Goal: Transaction & Acquisition: Download file/media

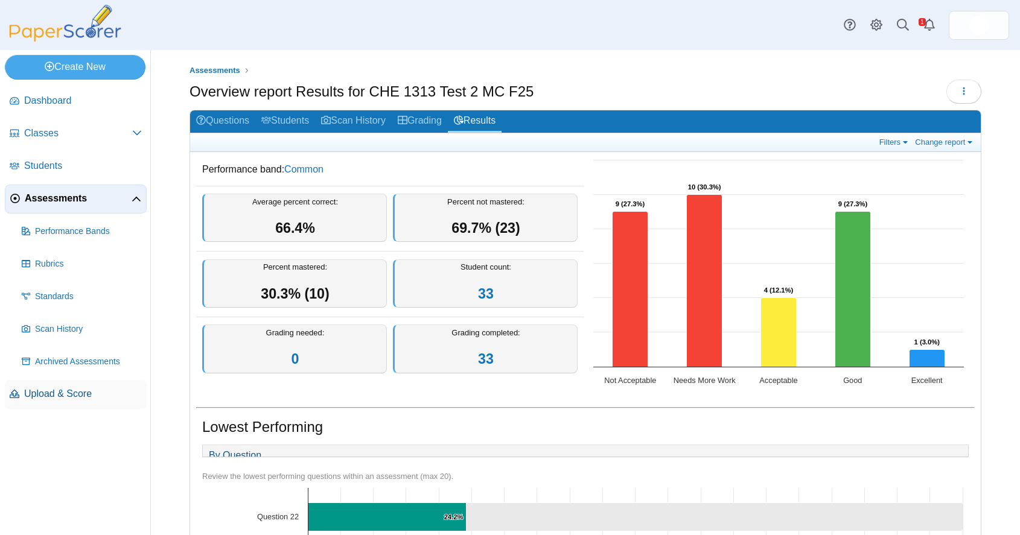
click at [71, 393] on span "Upload & Score" at bounding box center [83, 393] width 118 height 13
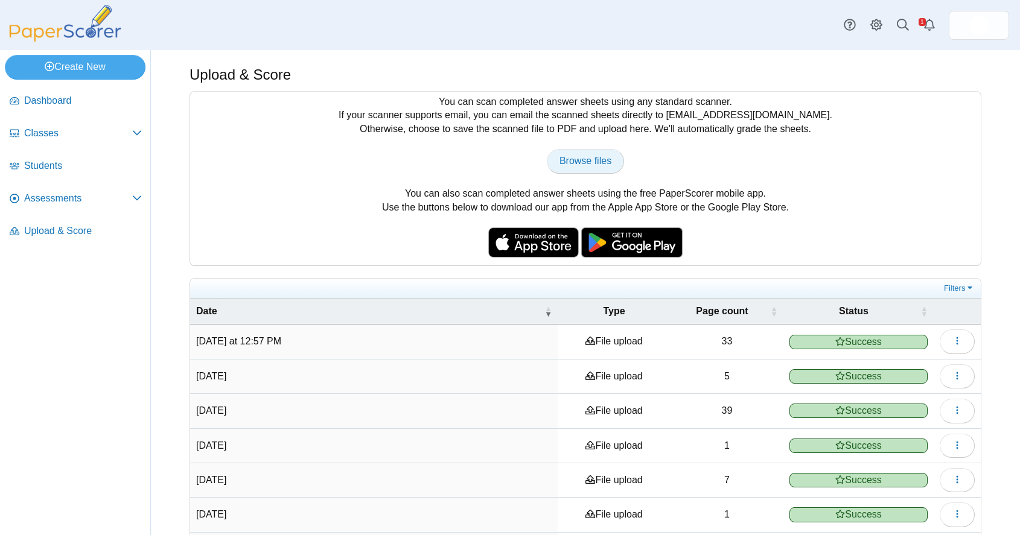
click at [560, 163] on span "Browse files" at bounding box center [586, 161] width 52 height 10
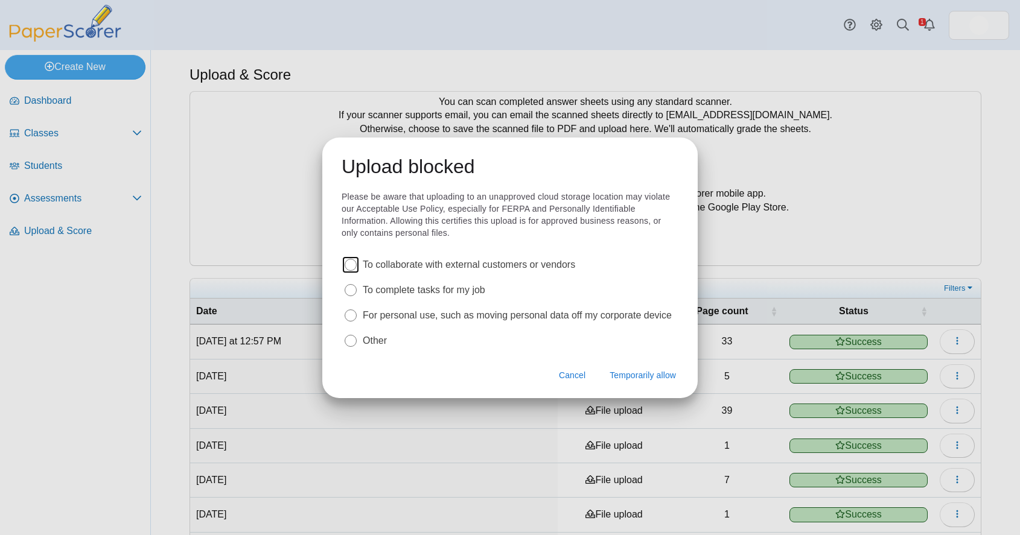
click at [474, 289] on label "To complete tasks for my job" at bounding box center [424, 290] width 123 height 13
click at [652, 377] on span "Temporarily allow" at bounding box center [643, 375] width 66 height 12
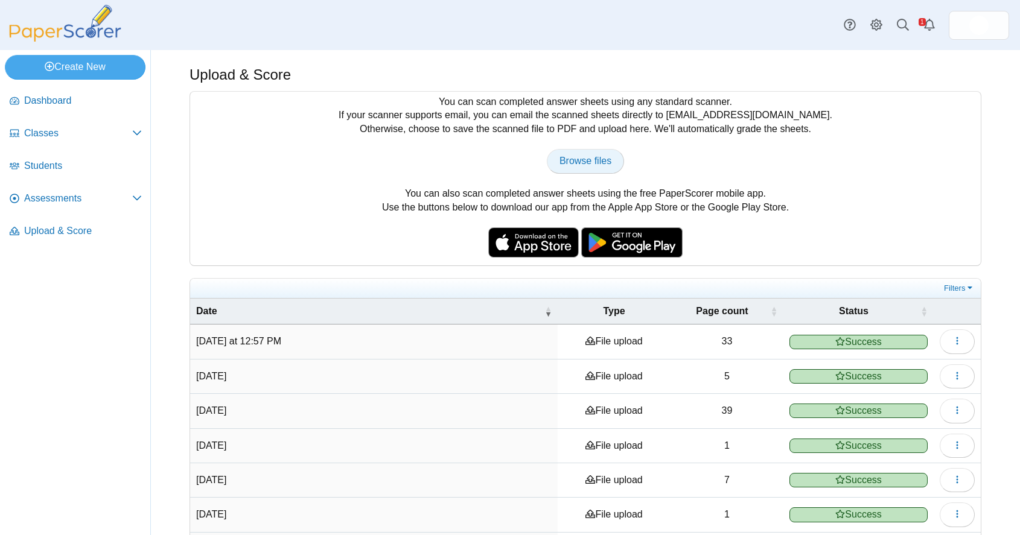
click at [581, 159] on span "Browse files" at bounding box center [586, 161] width 52 height 10
type input "**********"
click at [70, 195] on span "Assessments" at bounding box center [78, 198] width 108 height 13
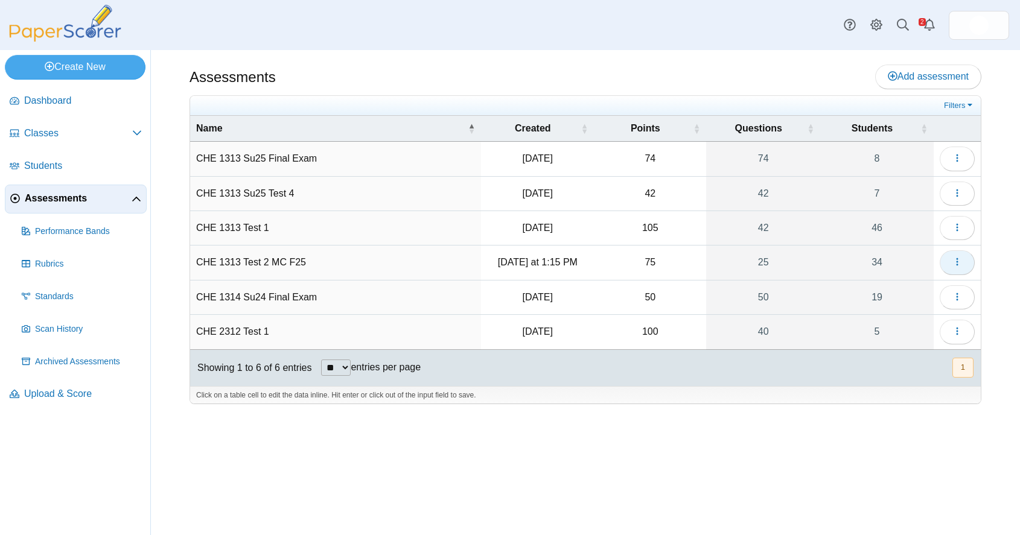
click at [956, 261] on icon "button" at bounding box center [957, 262] width 10 height 10
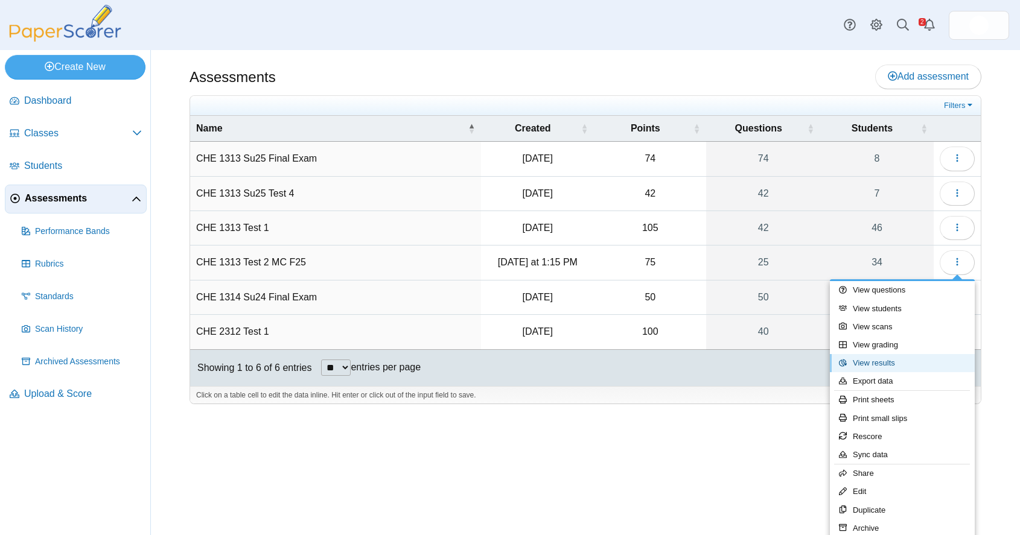
click at [888, 361] on link "View results" at bounding box center [902, 363] width 145 height 18
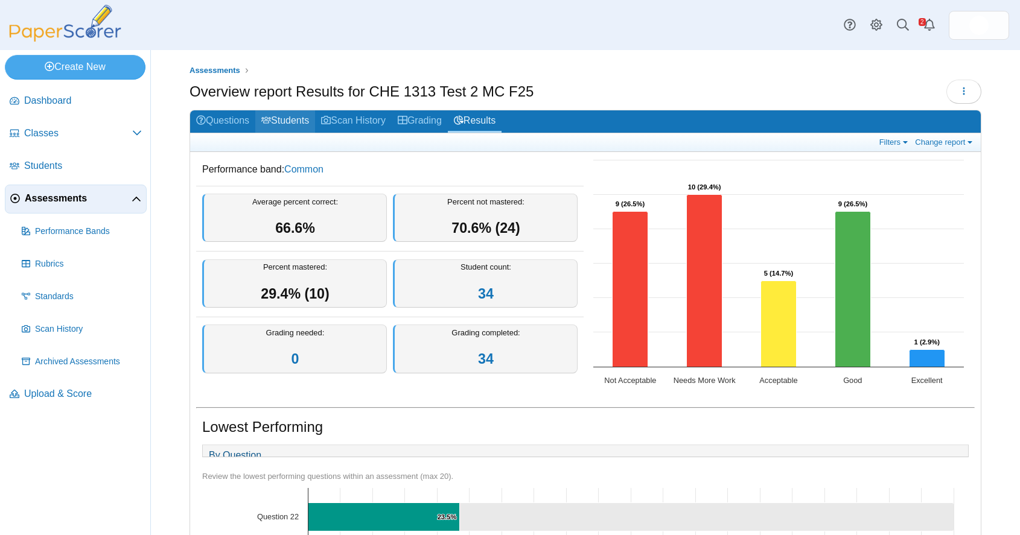
click at [299, 116] on link "Students" at bounding box center [285, 121] width 60 height 22
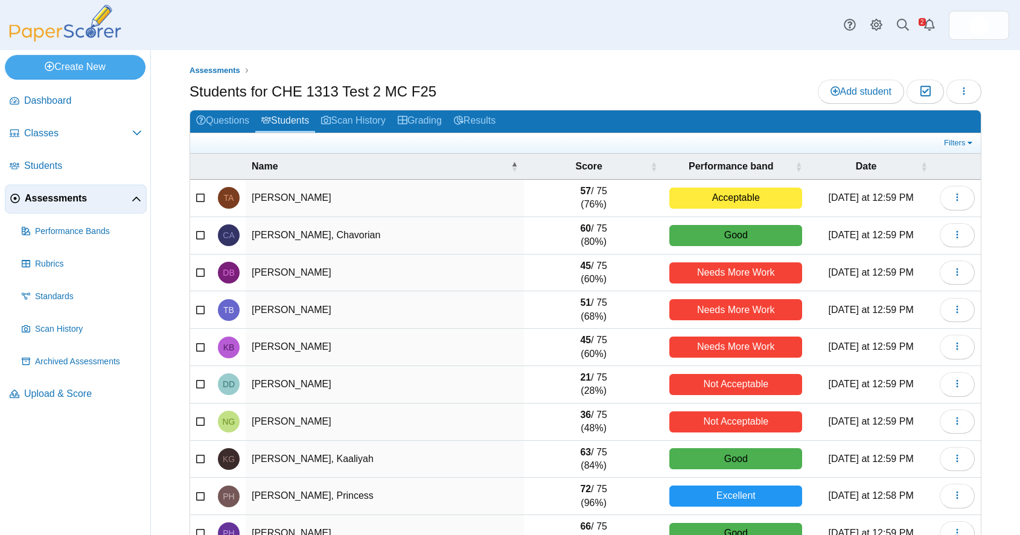
scroll to position [66, 0]
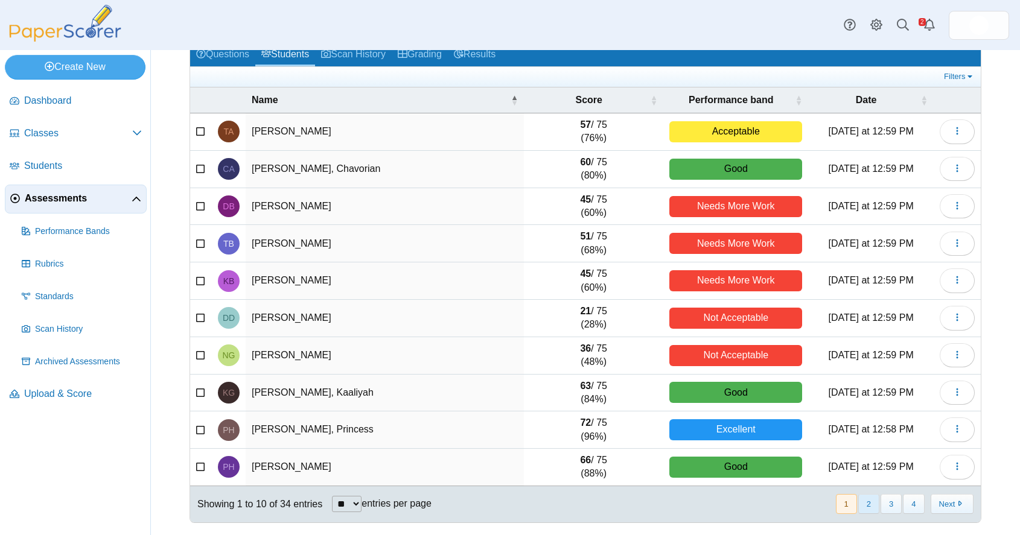
click at [862, 499] on button "2" at bounding box center [868, 504] width 21 height 20
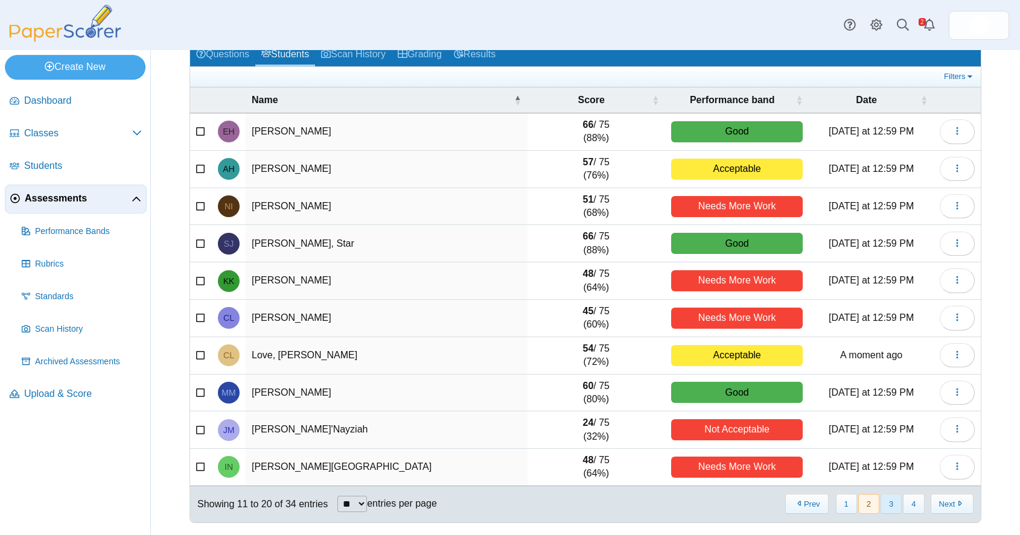
click at [881, 502] on button "3" at bounding box center [891, 504] width 21 height 20
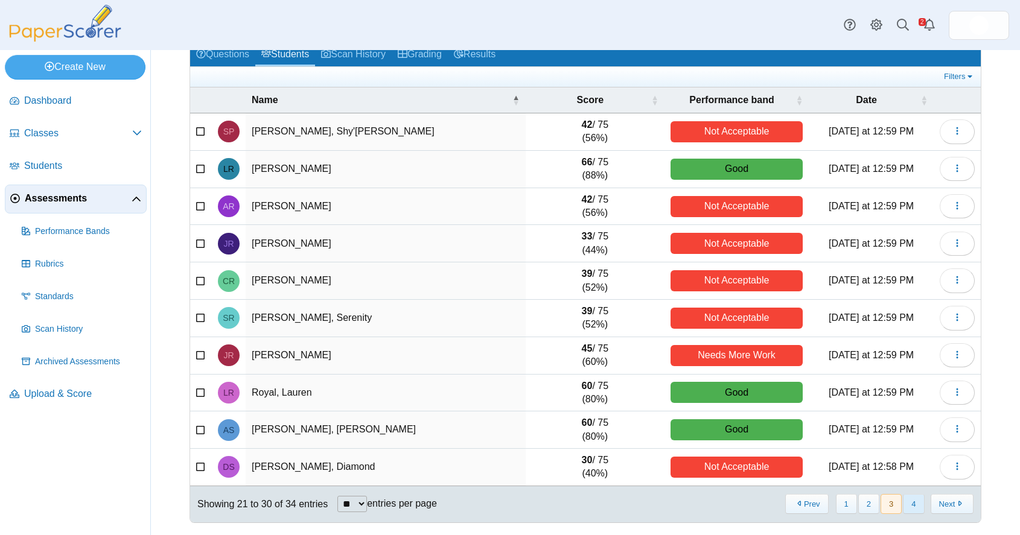
click at [905, 508] on button "4" at bounding box center [913, 504] width 21 height 20
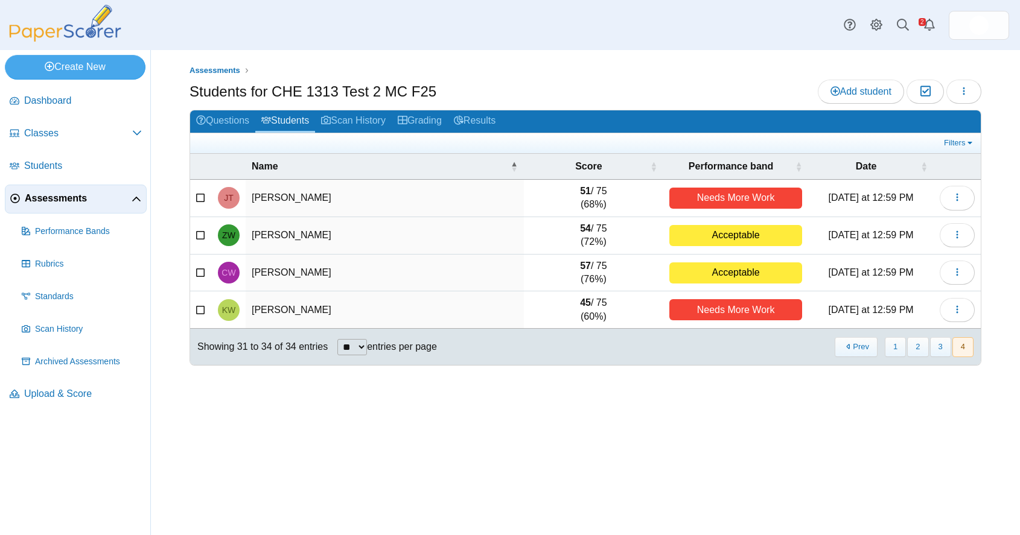
scroll to position [0, 0]
click at [893, 340] on button "1" at bounding box center [895, 347] width 21 height 20
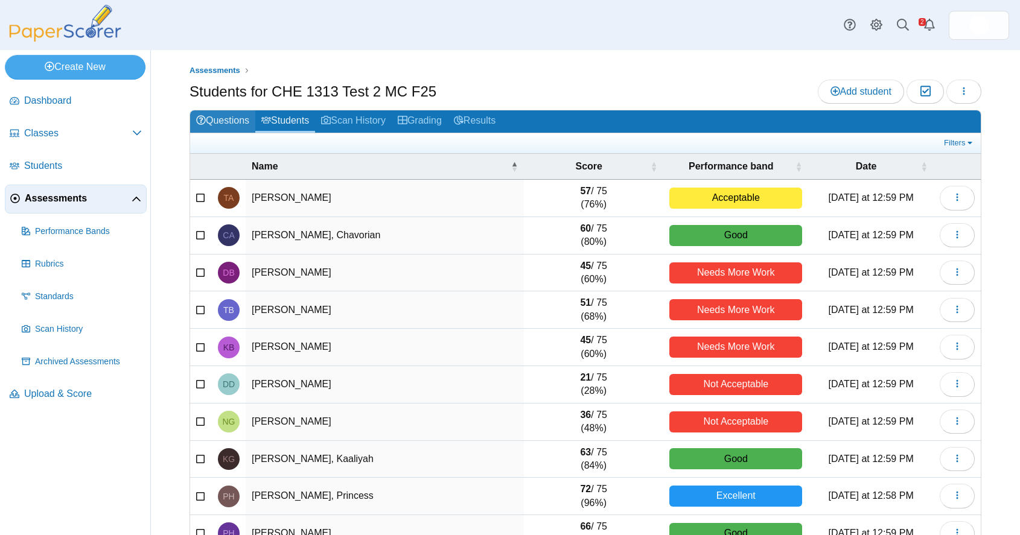
click at [217, 115] on link "Questions" at bounding box center [222, 121] width 65 height 22
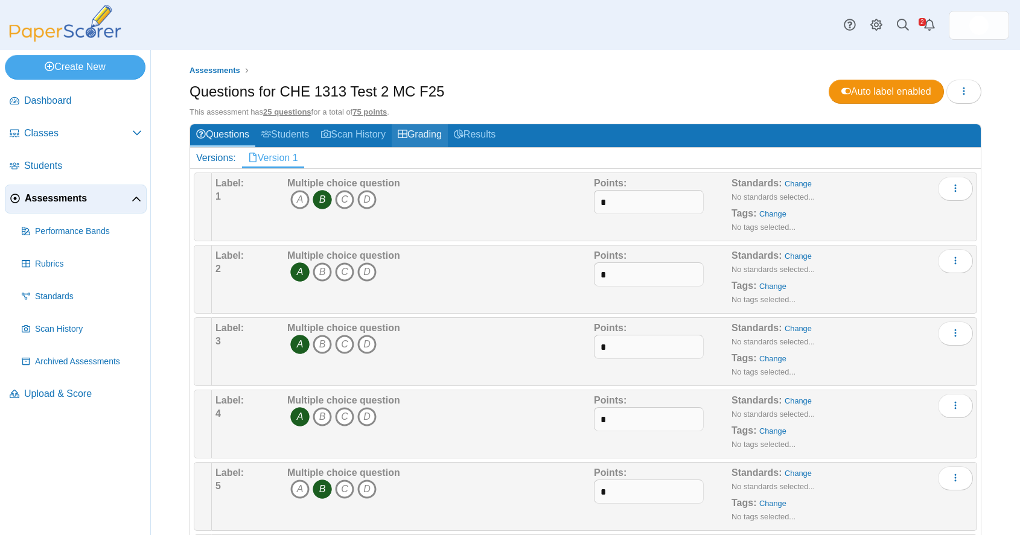
click at [426, 137] on link "Grading" at bounding box center [420, 135] width 56 height 22
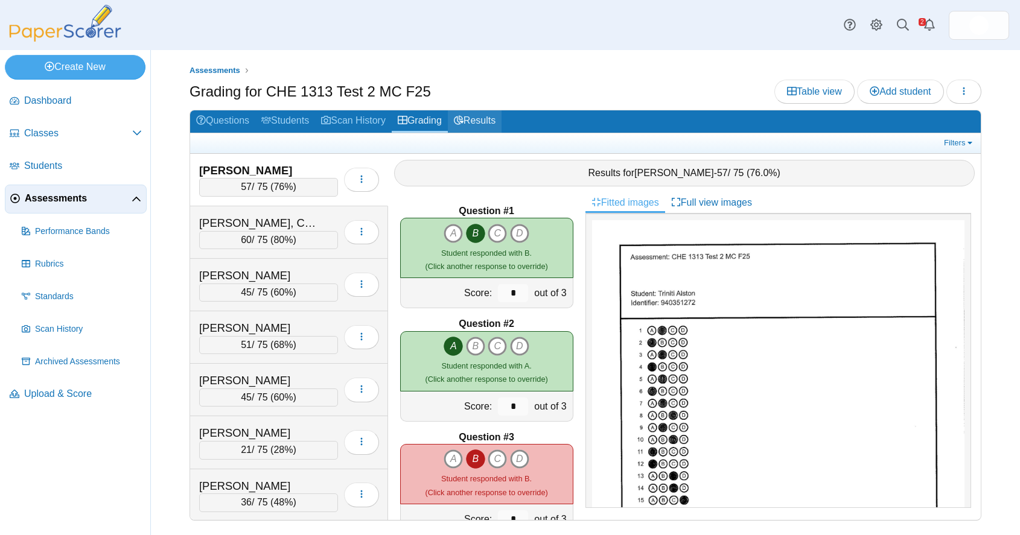
click at [464, 123] on icon at bounding box center [459, 120] width 10 height 10
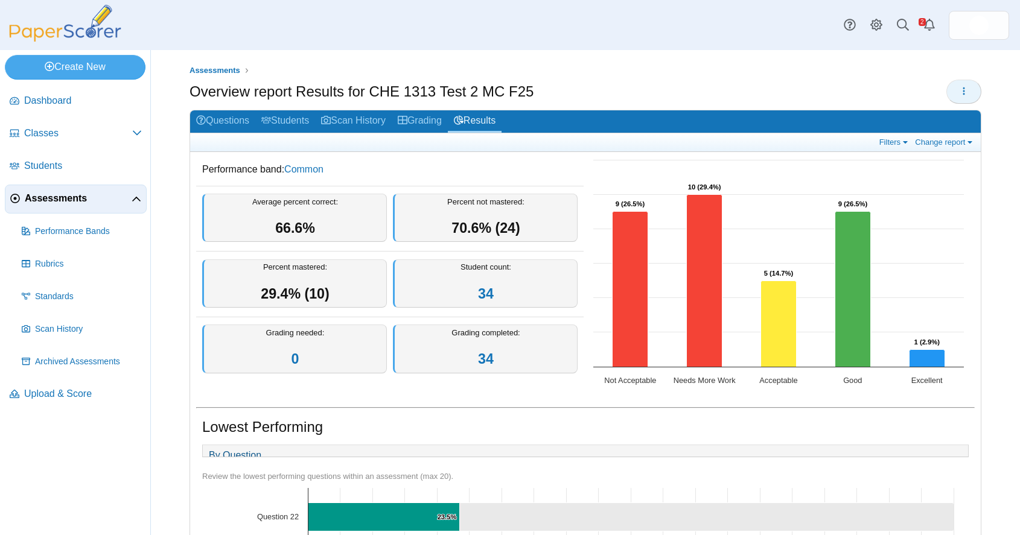
click at [963, 91] on use "button" at bounding box center [964, 91] width 2 height 8
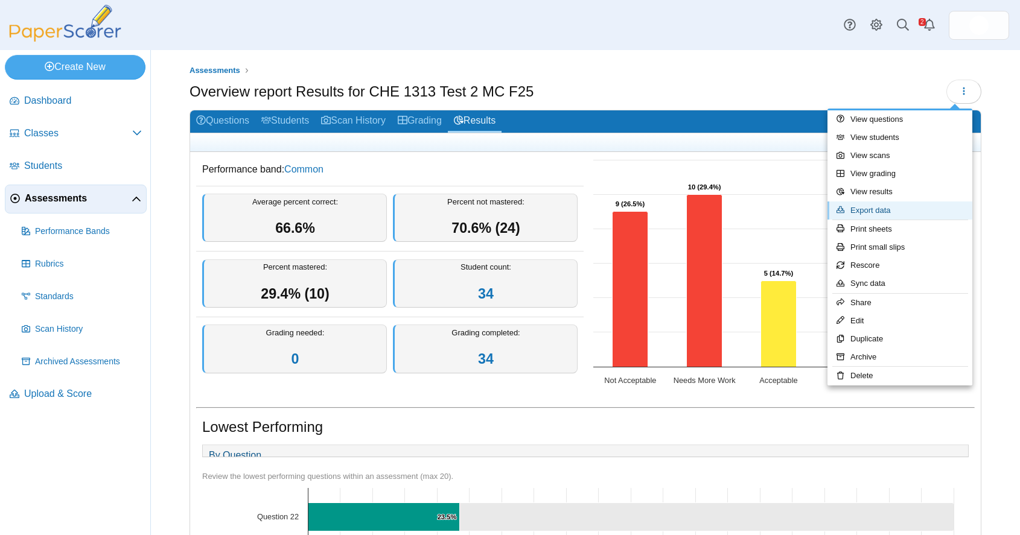
click at [880, 208] on link "Export data" at bounding box center [900, 211] width 145 height 18
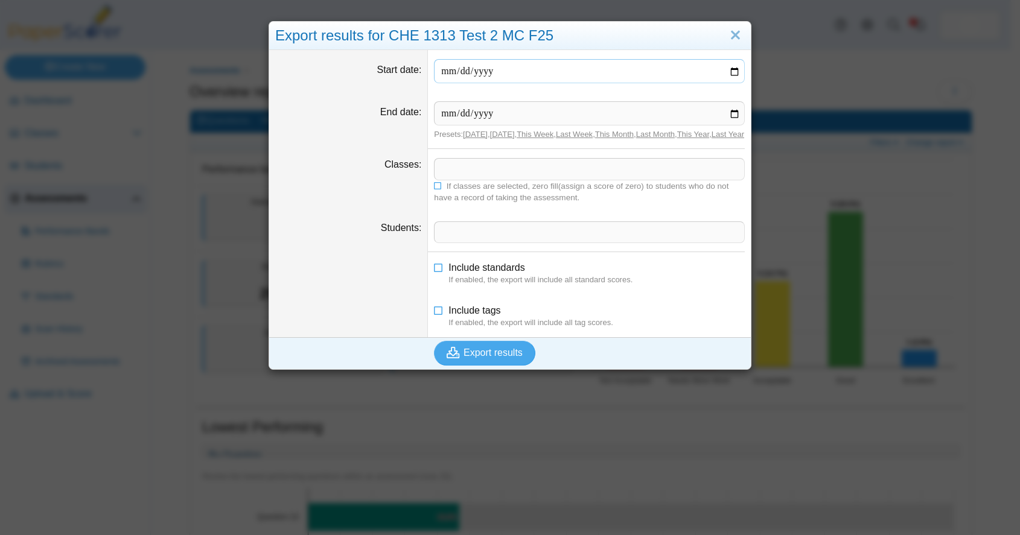
click at [727, 72] on input "Start date" at bounding box center [589, 71] width 311 height 24
type input "**********"
click at [512, 108] on input "End date" at bounding box center [589, 113] width 311 height 24
click at [734, 109] on input "End date" at bounding box center [589, 113] width 311 height 24
type input "**********"
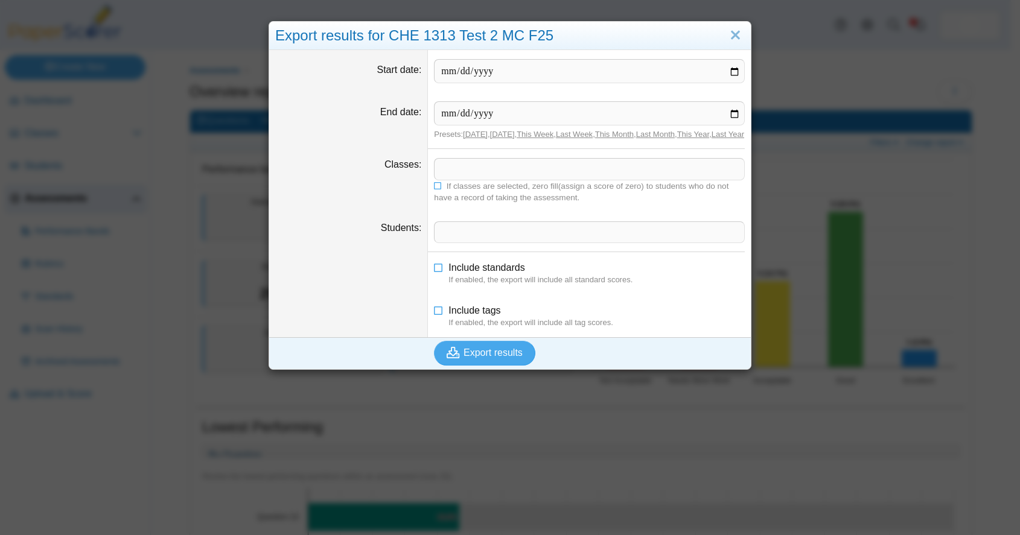
click at [469, 176] on span at bounding box center [590, 169] width 310 height 21
click at [434, 270] on icon at bounding box center [439, 265] width 10 height 8
click at [501, 358] on span "Export results" at bounding box center [493, 353] width 59 height 10
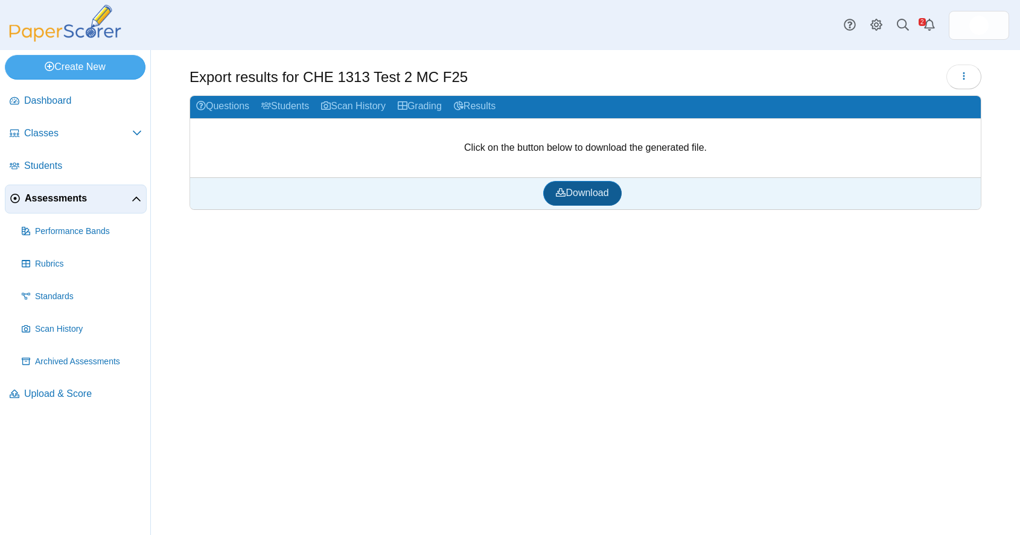
click at [584, 199] on link "Download" at bounding box center [582, 193] width 78 height 24
click at [59, 199] on span "Assessments" at bounding box center [78, 198] width 107 height 13
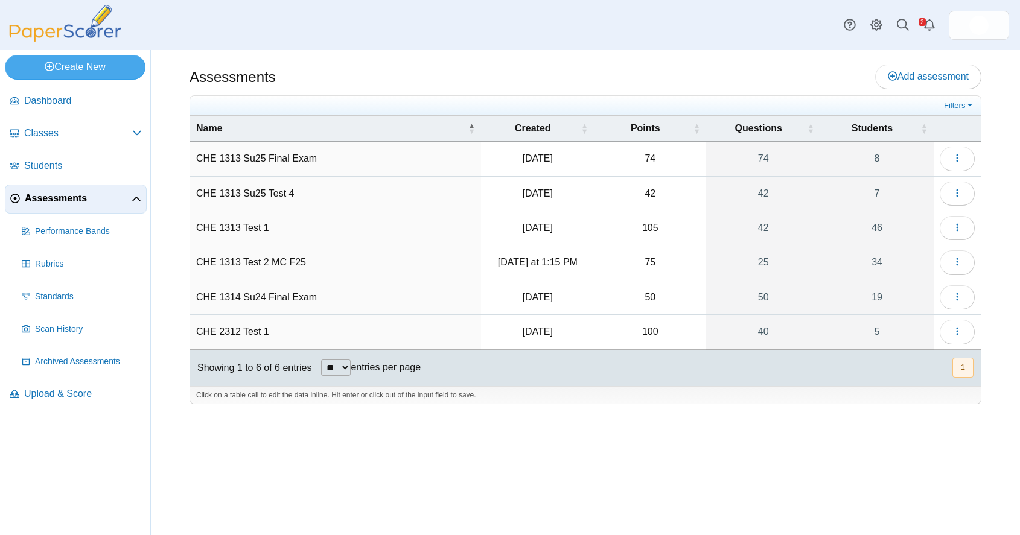
click at [315, 261] on td "CHE 1313 Test 2 MC F25" at bounding box center [335, 263] width 291 height 34
click at [954, 262] on icon "button" at bounding box center [957, 262] width 10 height 10
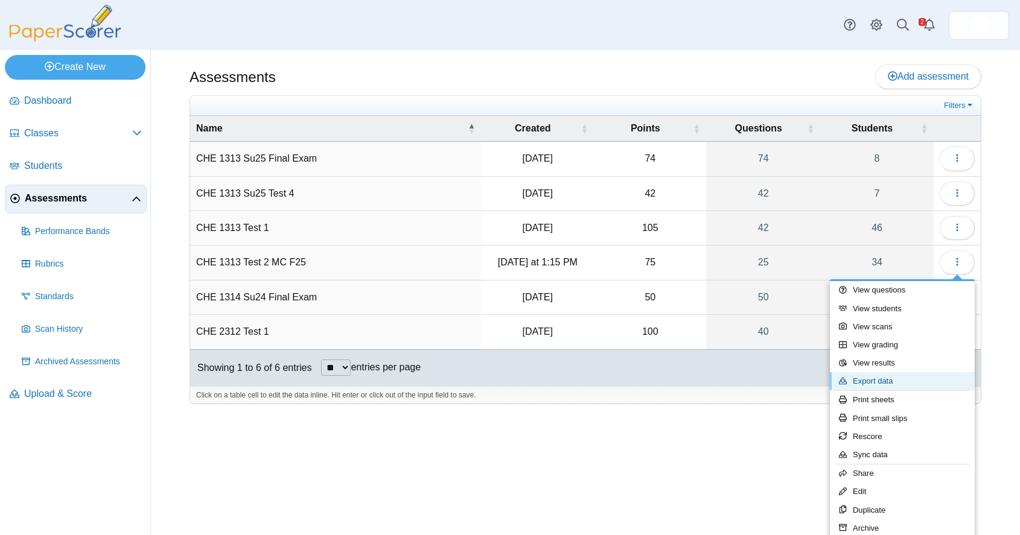
click at [886, 381] on link "Export data" at bounding box center [902, 381] width 145 height 18
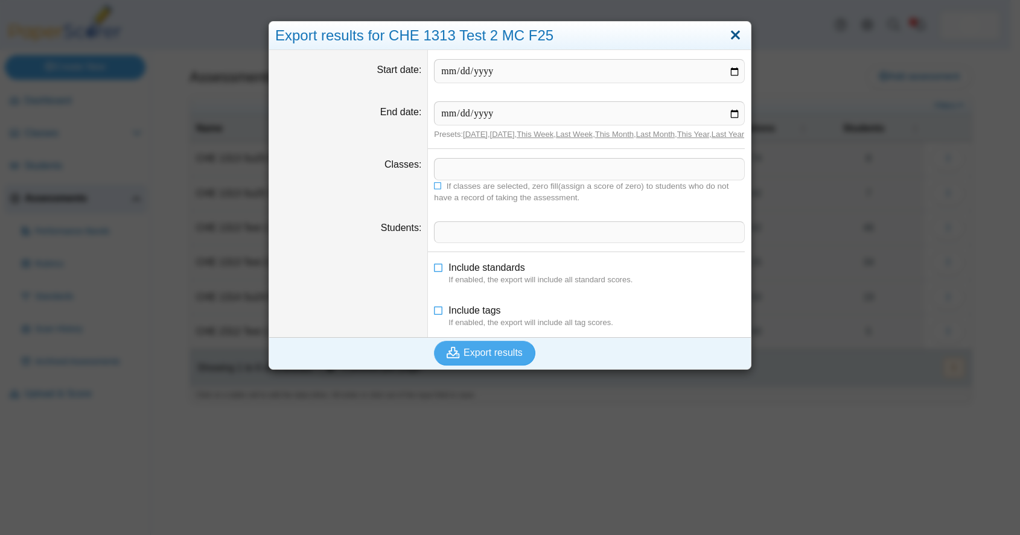
click at [733, 31] on link "Close" at bounding box center [735, 35] width 19 height 21
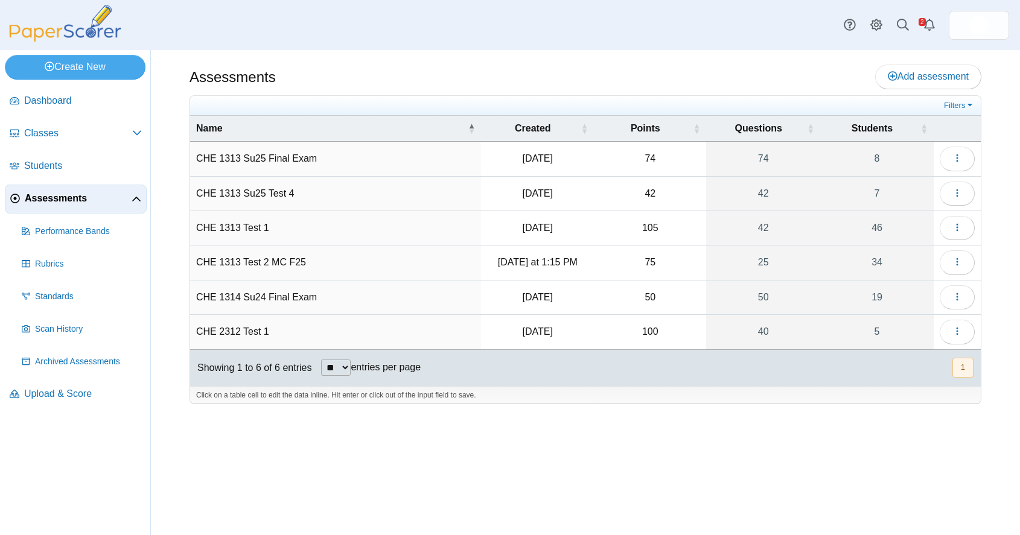
click at [405, 296] on td "CHE 1314 Su24 Final Exam" at bounding box center [335, 298] width 291 height 34
click at [953, 294] on icon "button" at bounding box center [957, 297] width 10 height 10
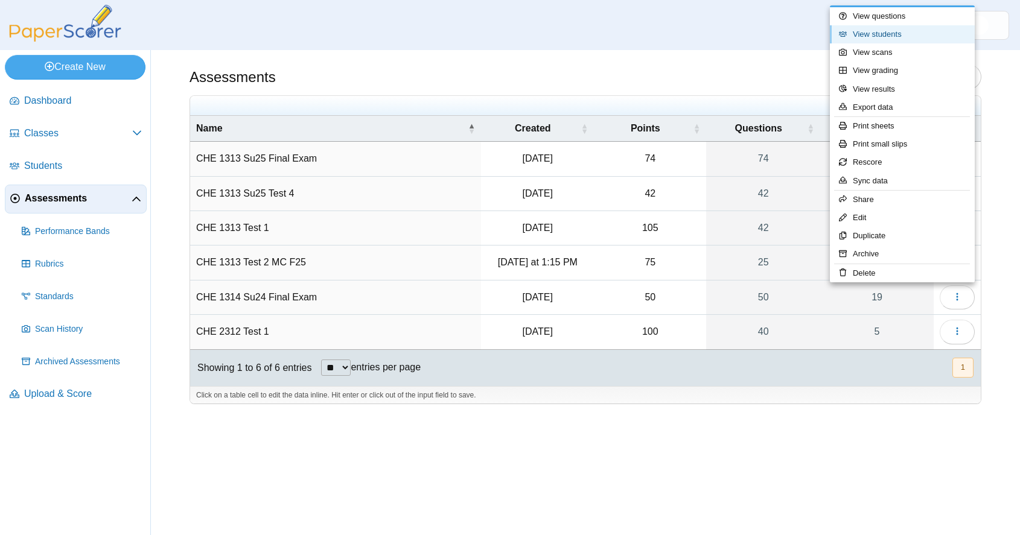
click at [879, 31] on link "View students" at bounding box center [902, 34] width 145 height 18
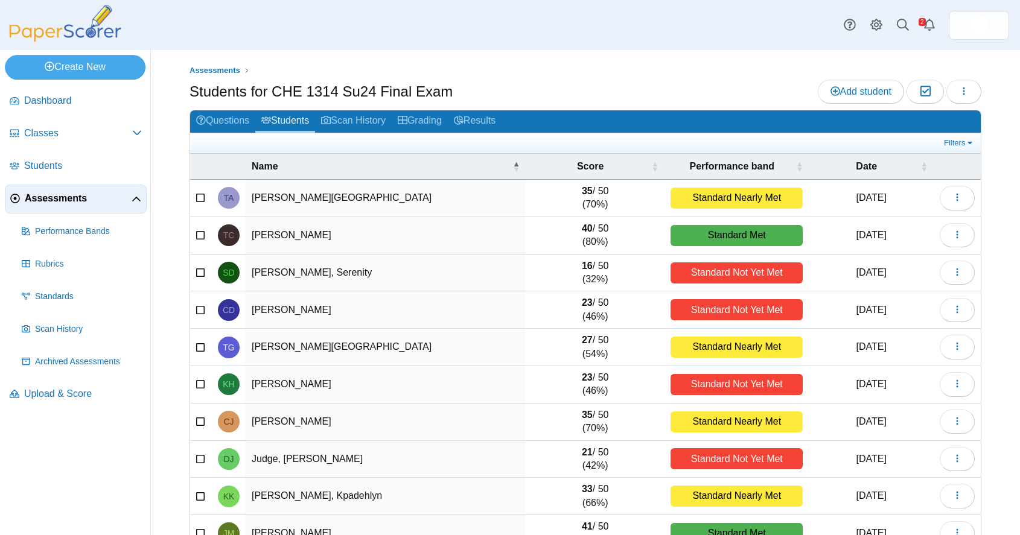
click at [56, 196] on span "Assessments" at bounding box center [78, 198] width 107 height 13
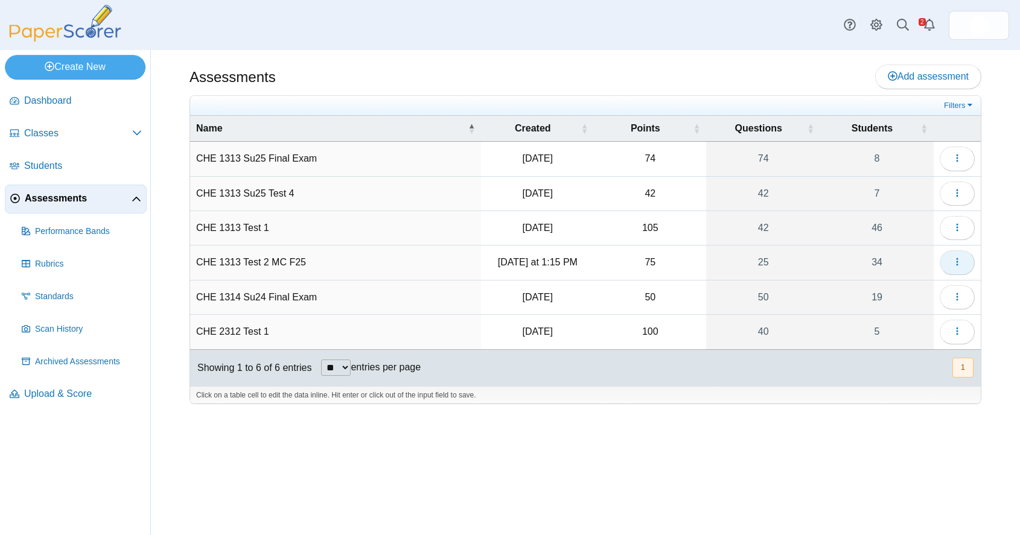
click at [955, 262] on icon "button" at bounding box center [957, 262] width 10 height 10
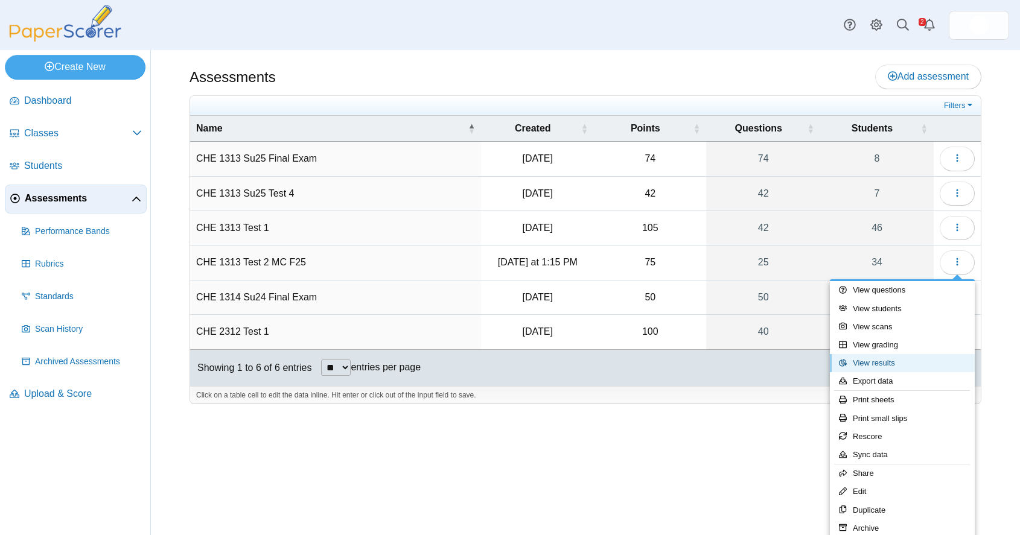
click at [894, 360] on link "View results" at bounding box center [902, 363] width 145 height 18
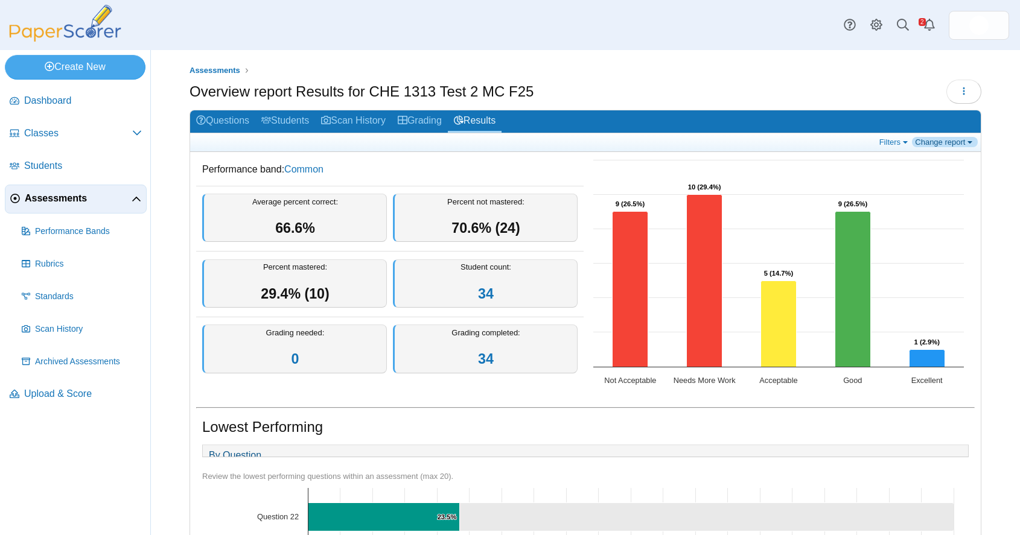
click at [960, 139] on link "Change report" at bounding box center [945, 142] width 66 height 10
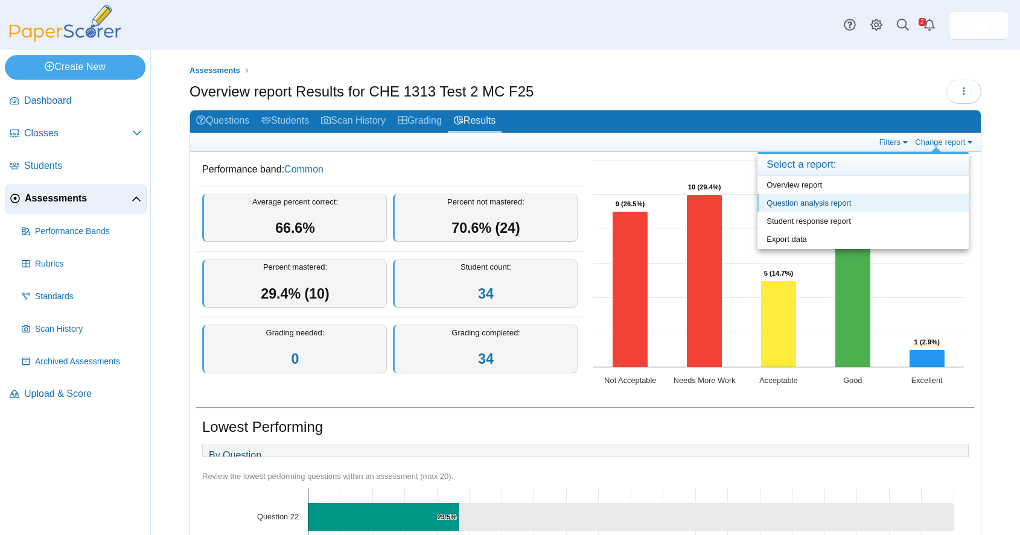
click at [843, 205] on link "Question analysis report" at bounding box center [862, 203] width 211 height 18
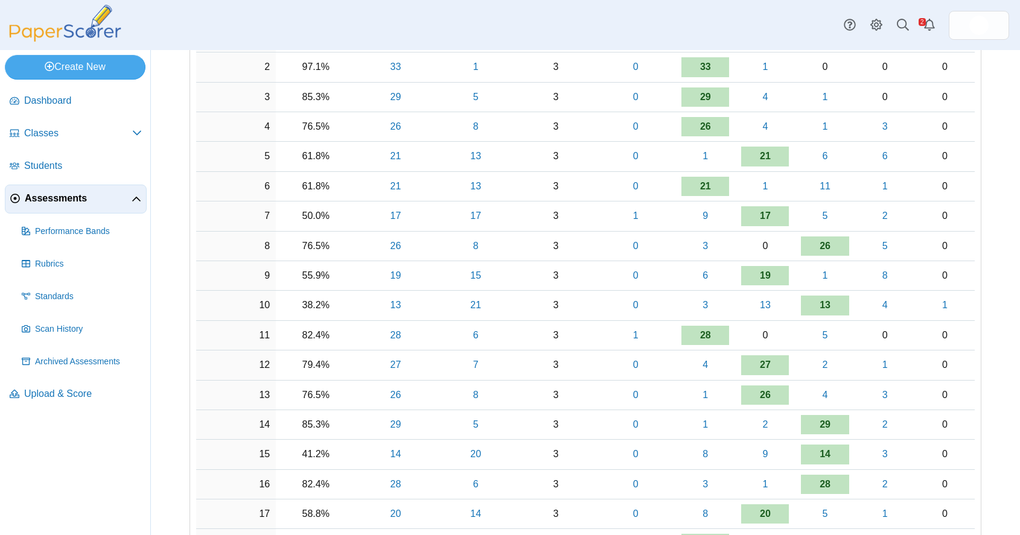
scroll to position [240, 0]
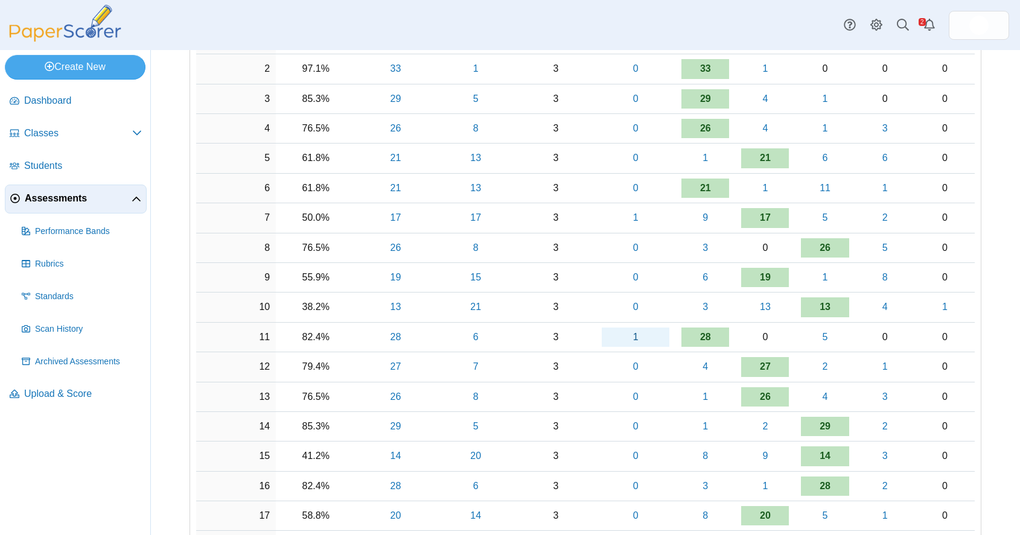
click at [630, 335] on link "1" at bounding box center [636, 337] width 68 height 19
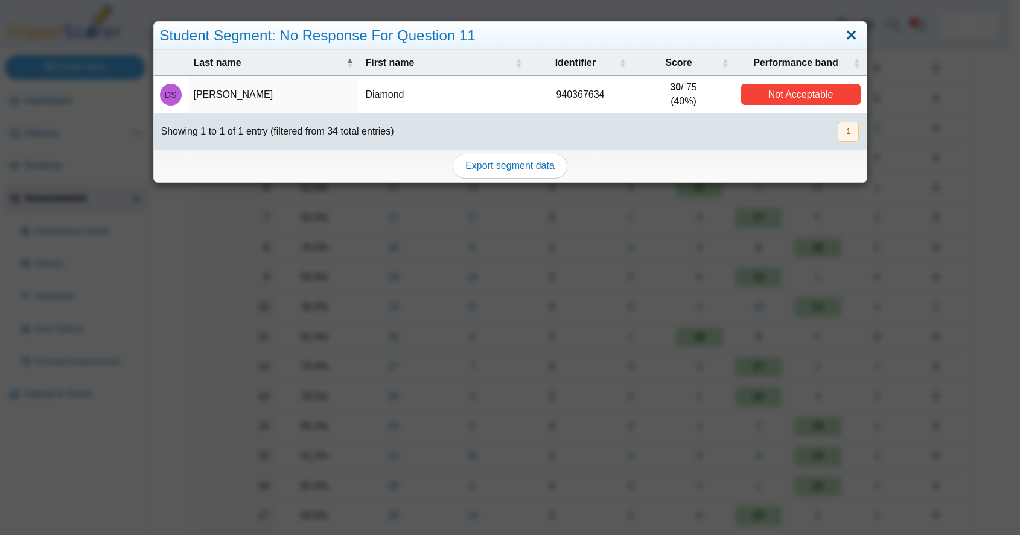
click at [846, 33] on link "Close" at bounding box center [851, 35] width 19 height 21
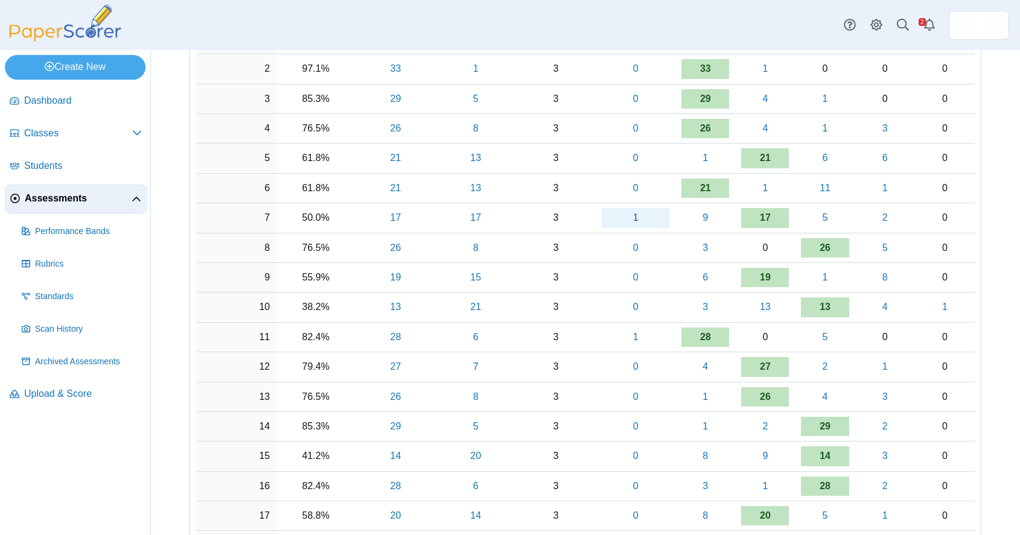
click at [634, 215] on link "1" at bounding box center [636, 217] width 68 height 19
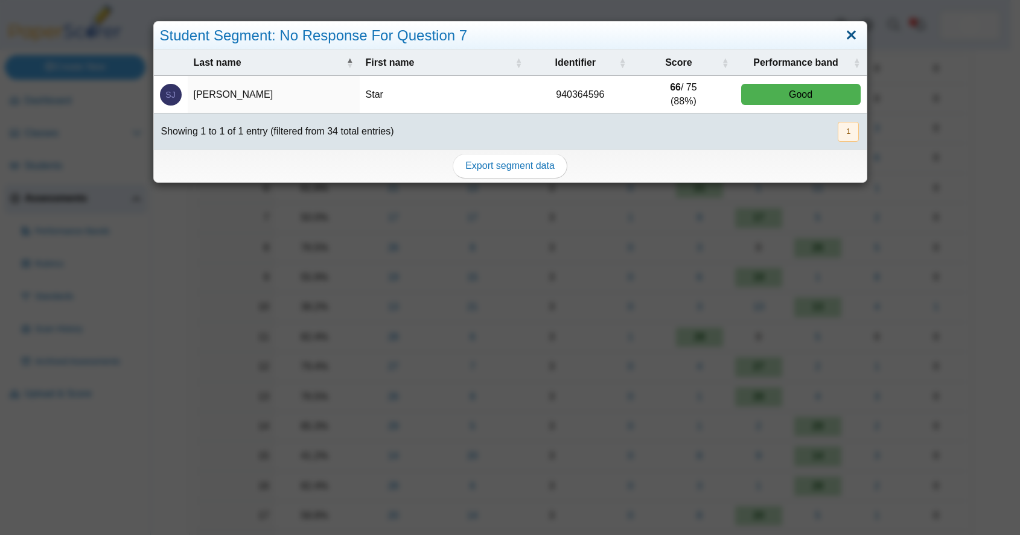
click at [842, 30] on link "Close" at bounding box center [851, 35] width 19 height 21
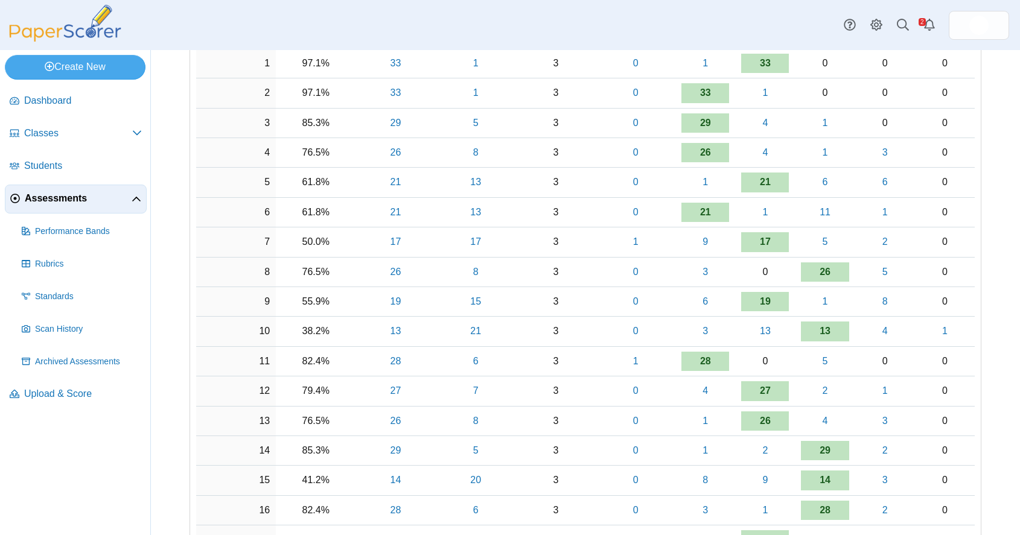
scroll to position [218, 0]
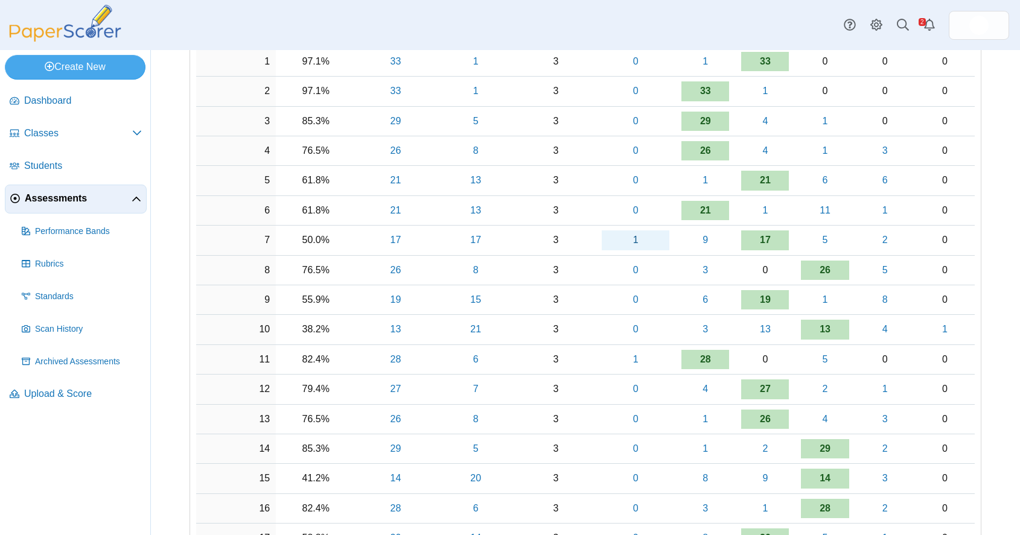
click at [628, 239] on link "1" at bounding box center [636, 240] width 68 height 19
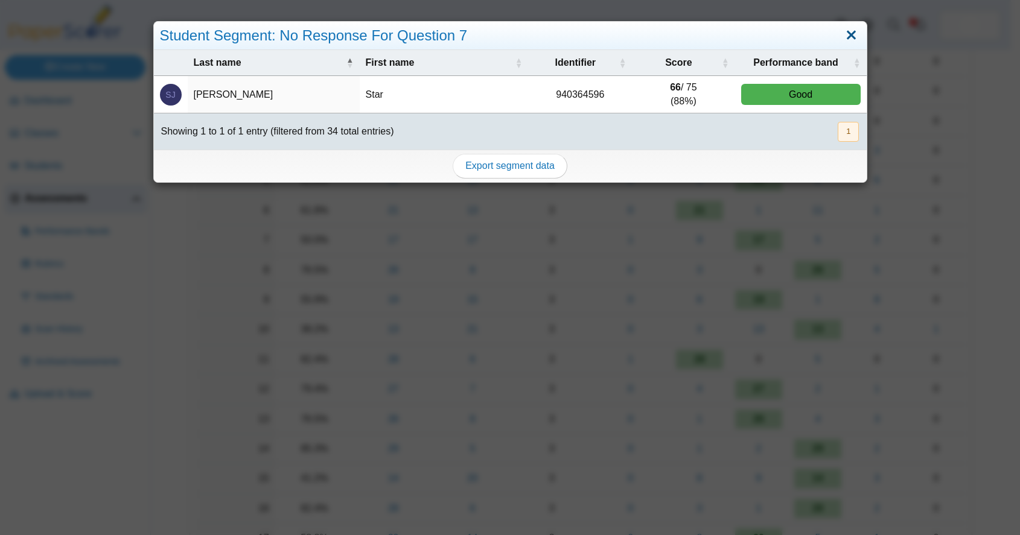
click at [847, 31] on link "Close" at bounding box center [851, 35] width 19 height 21
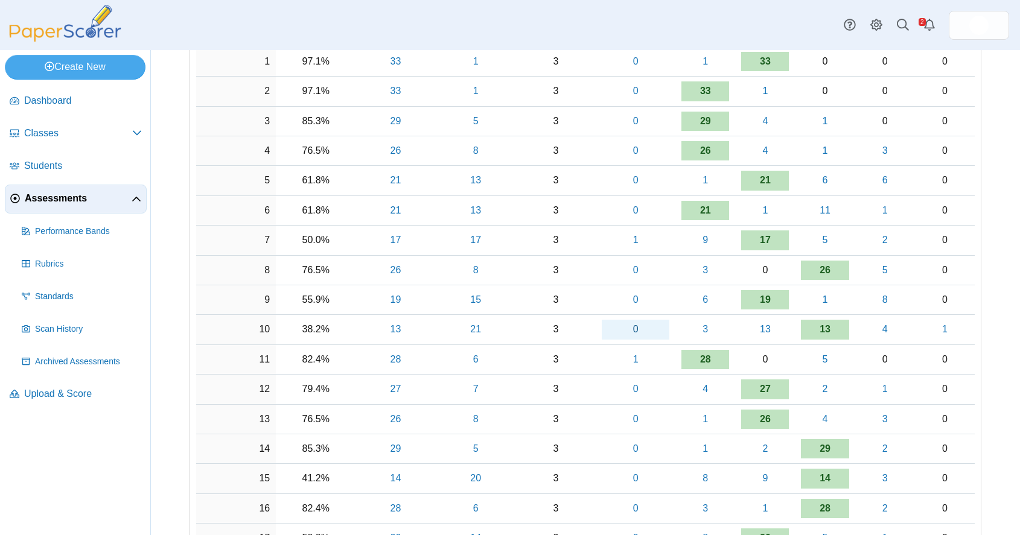
scroll to position [0, 0]
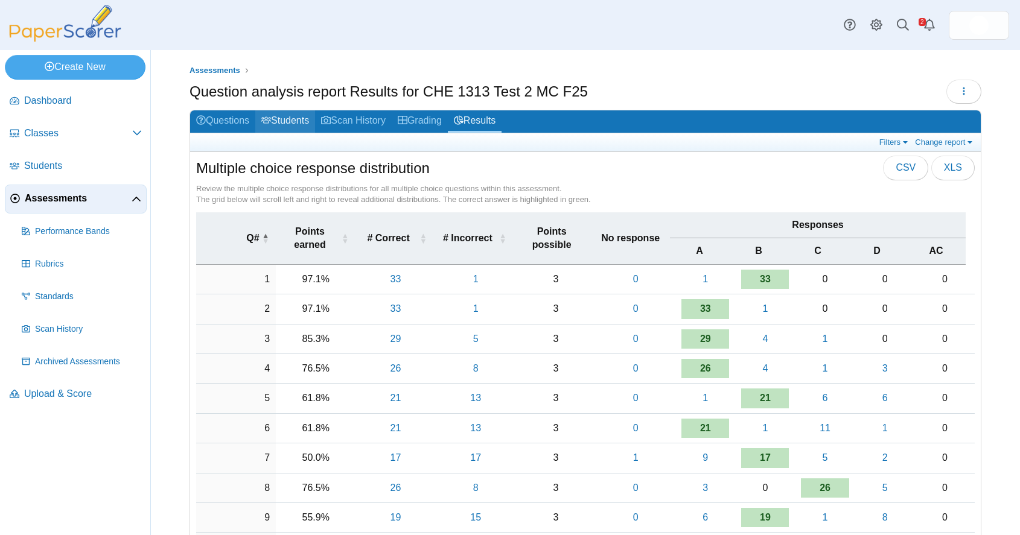
click at [285, 116] on link "Students" at bounding box center [285, 121] width 60 height 22
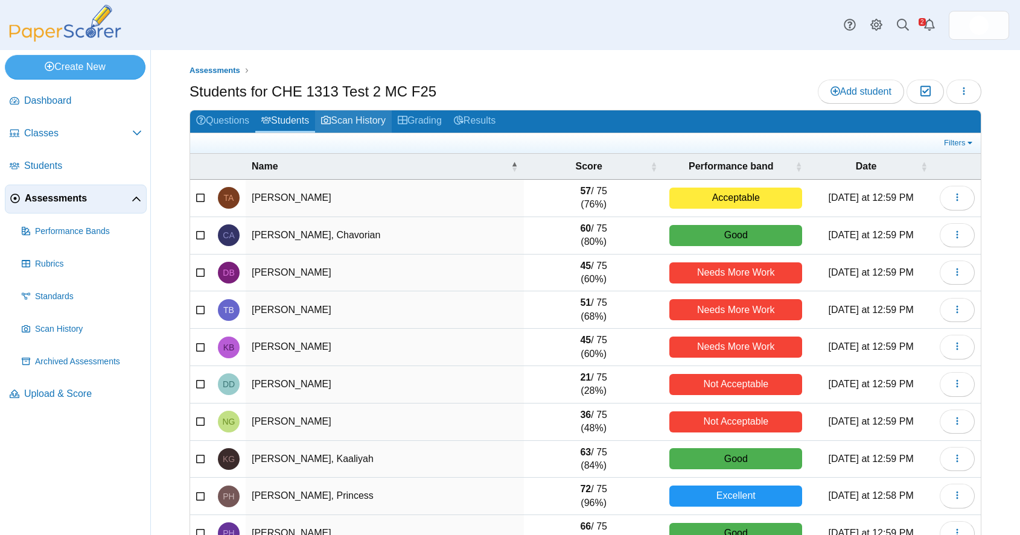
click at [343, 117] on link "Scan History" at bounding box center [353, 121] width 77 height 22
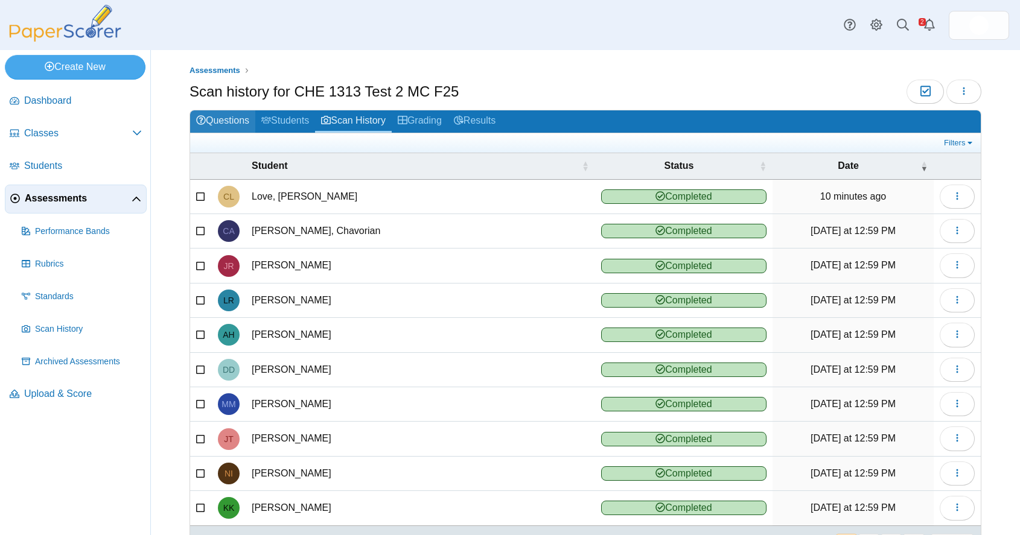
click at [220, 123] on link "Questions" at bounding box center [222, 121] width 65 height 22
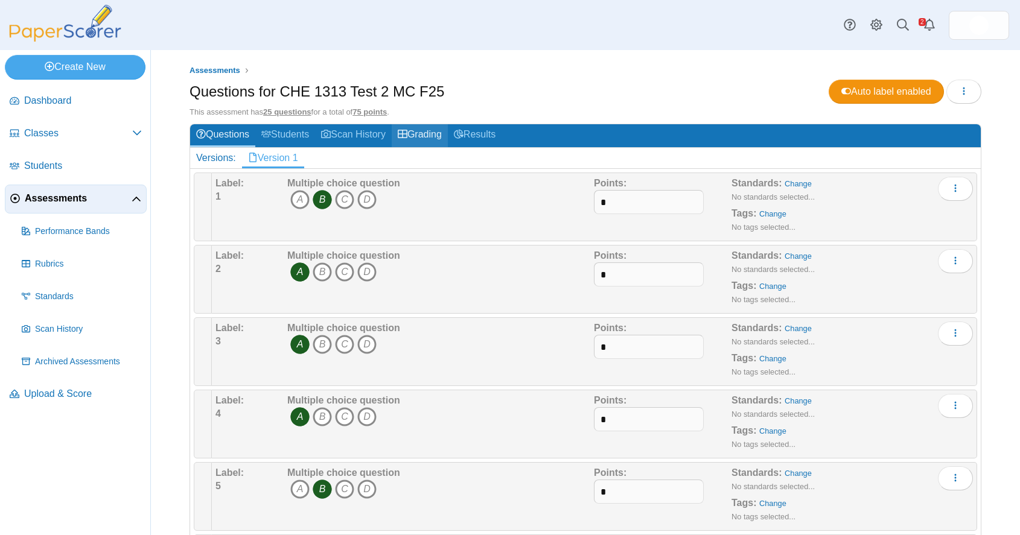
click at [426, 130] on link "Grading" at bounding box center [420, 135] width 56 height 22
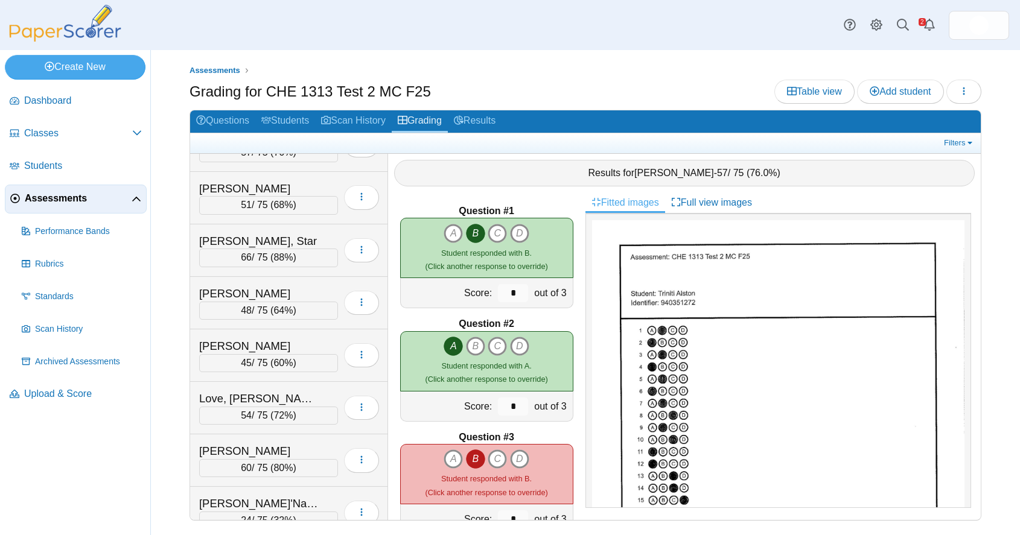
scroll to position [604, 0]
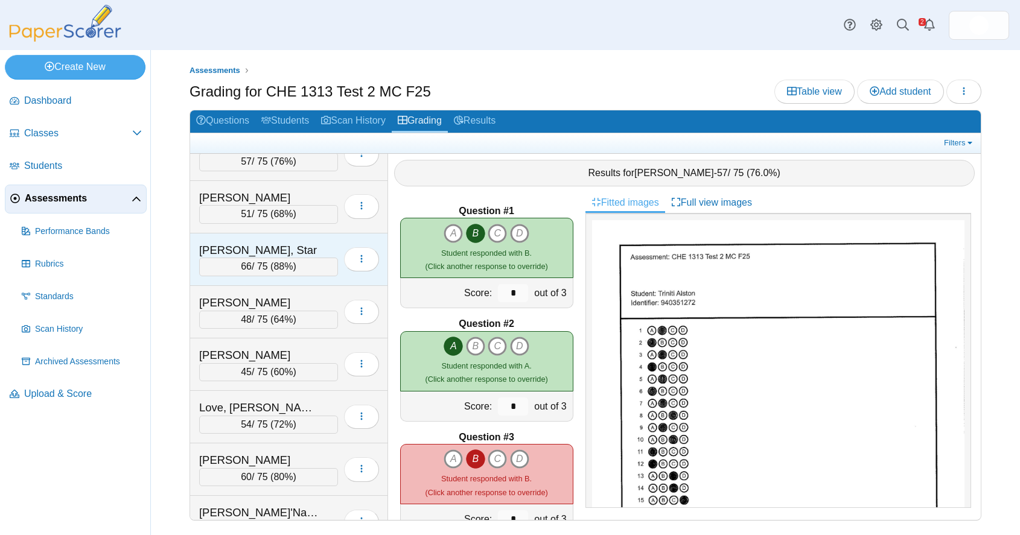
click at [303, 247] on div "[PERSON_NAME], Star" at bounding box center [259, 251] width 121 height 16
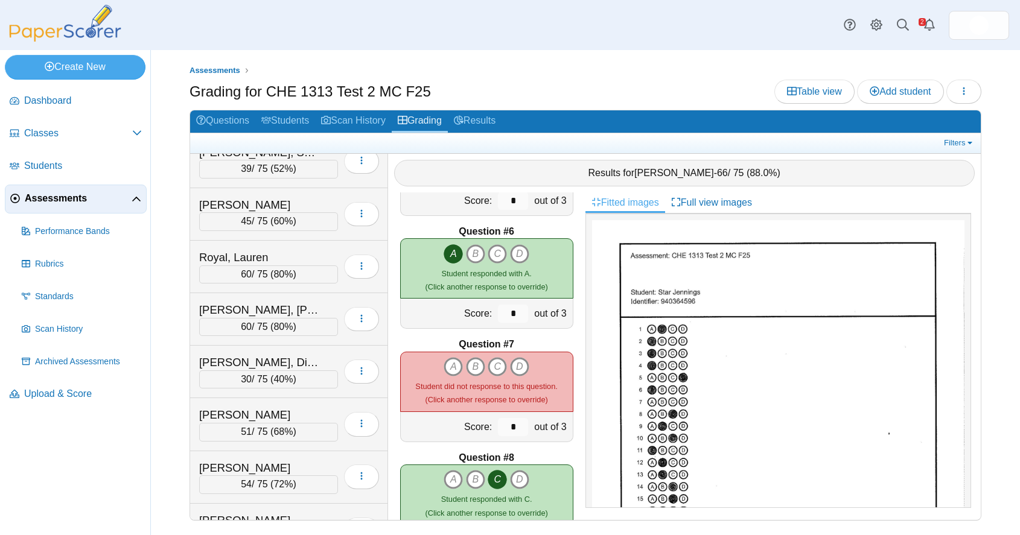
scroll to position [1330, 0]
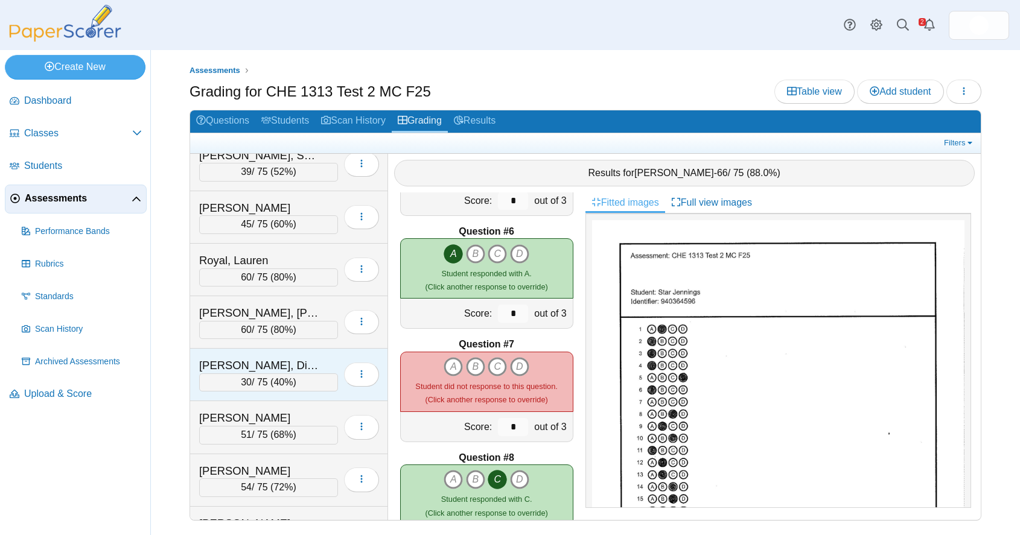
click at [308, 363] on div "Stephens, Diamond" at bounding box center [259, 366] width 121 height 16
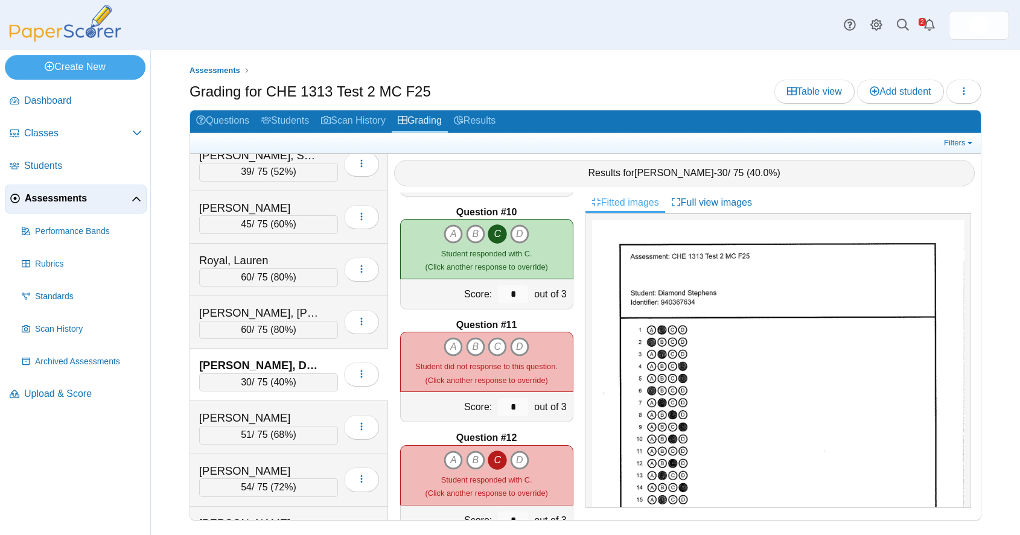
scroll to position [1023, 0]
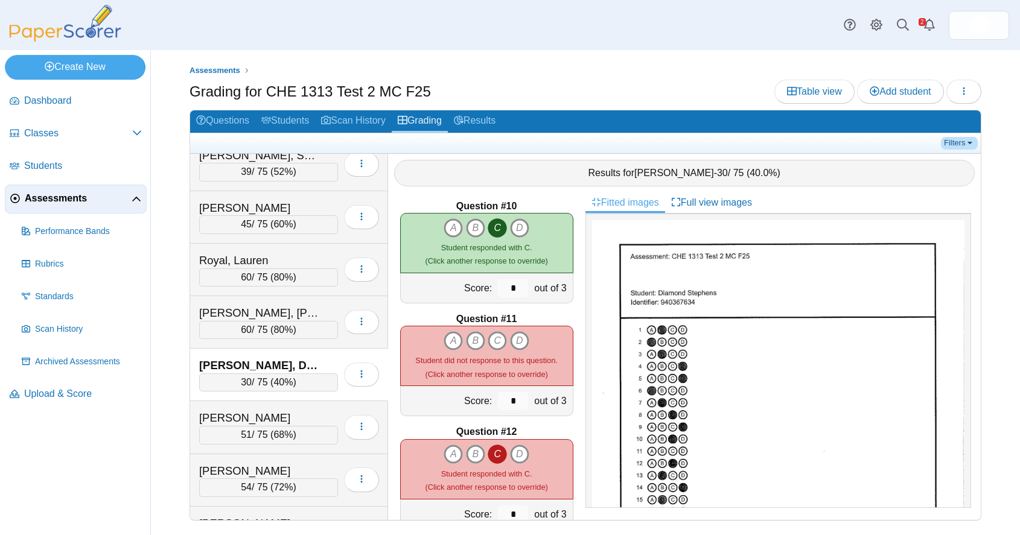
click at [968, 144] on link "Filters" at bounding box center [959, 143] width 37 height 12
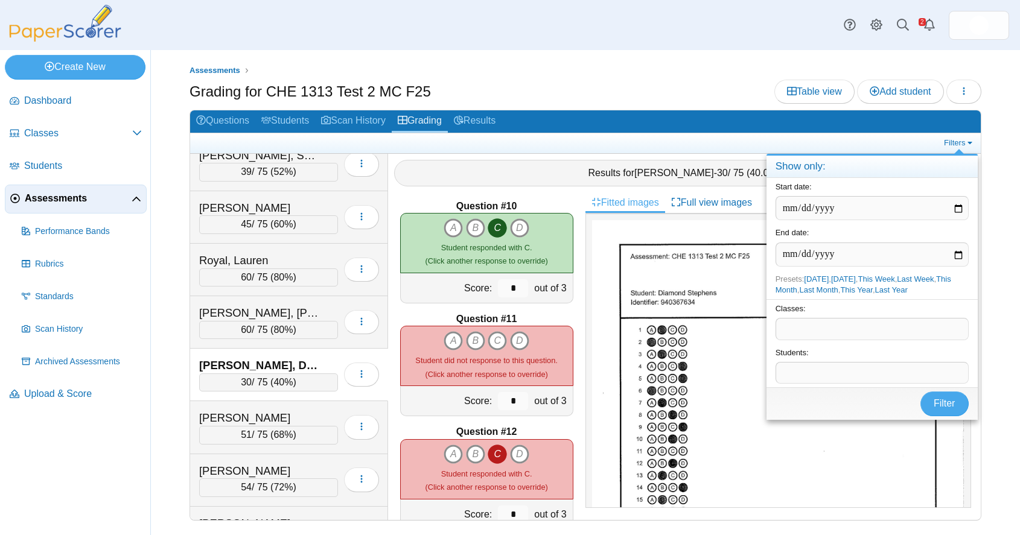
click at [987, 126] on div "Assessments Grading for CHE 1313 Test 2 MC F25 Table view Add student Loading… …" at bounding box center [585, 292] width 869 height 485
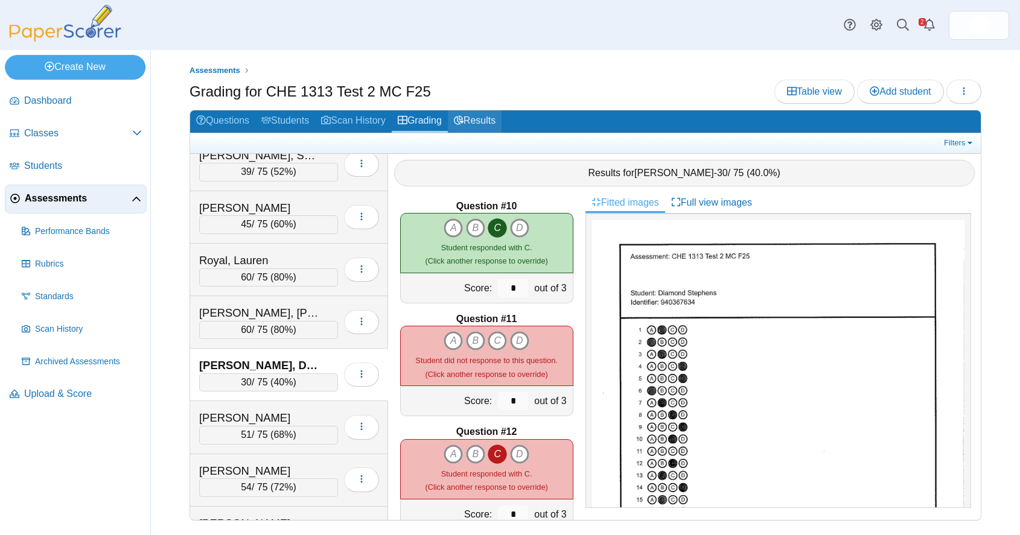
click at [497, 121] on link "Results" at bounding box center [475, 121] width 54 height 22
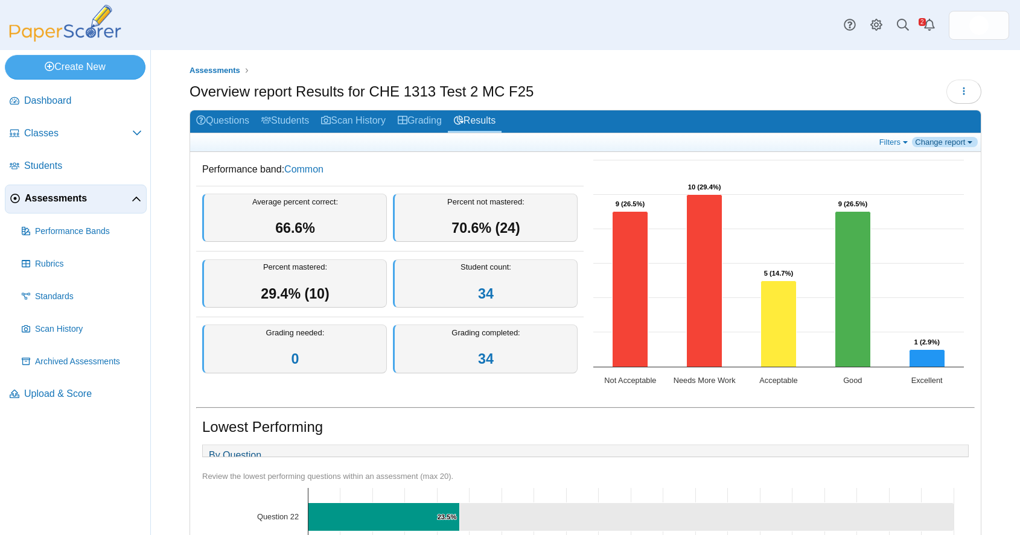
click at [962, 138] on link "Change report" at bounding box center [945, 142] width 66 height 10
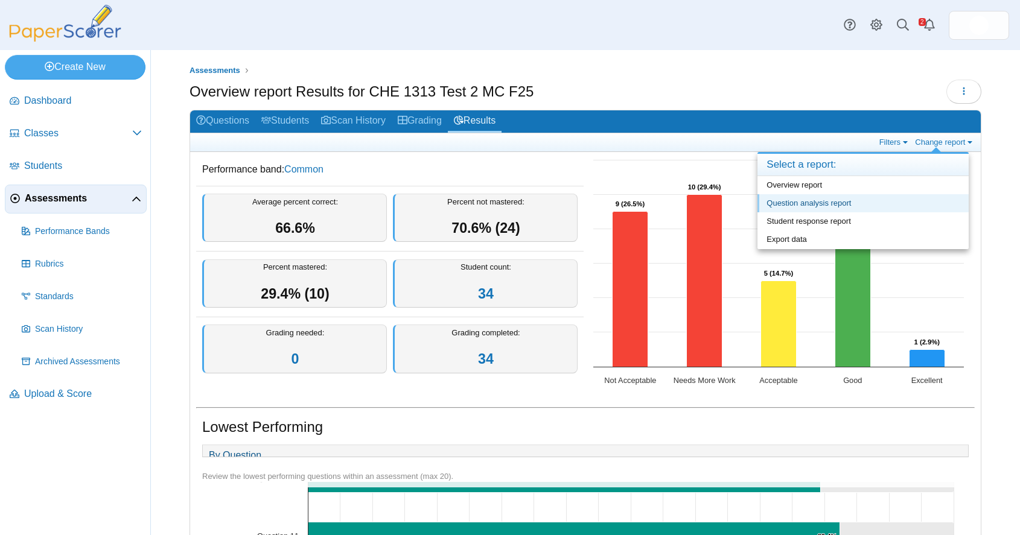
click at [840, 200] on link "Question analysis report" at bounding box center [862, 203] width 211 height 18
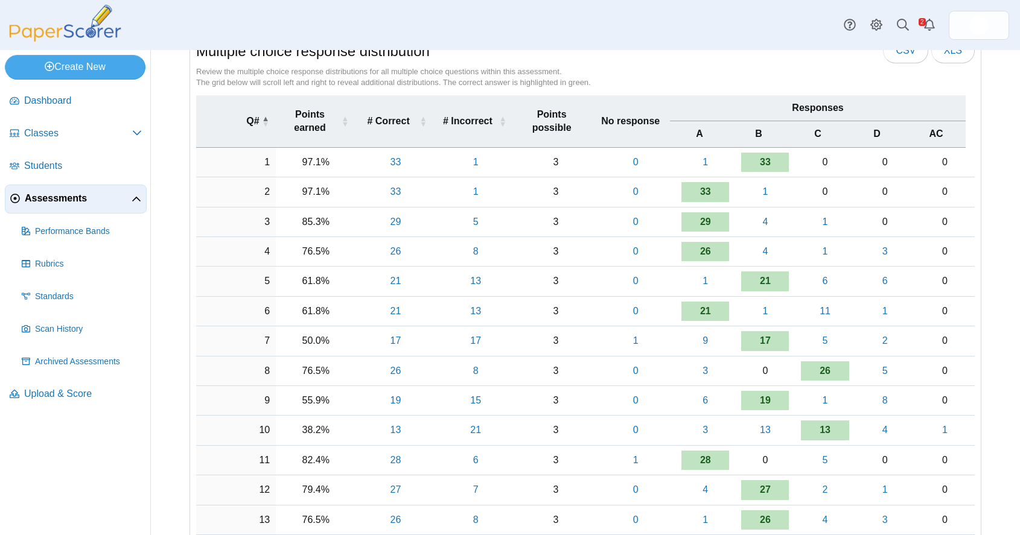
scroll to position [136, 0]
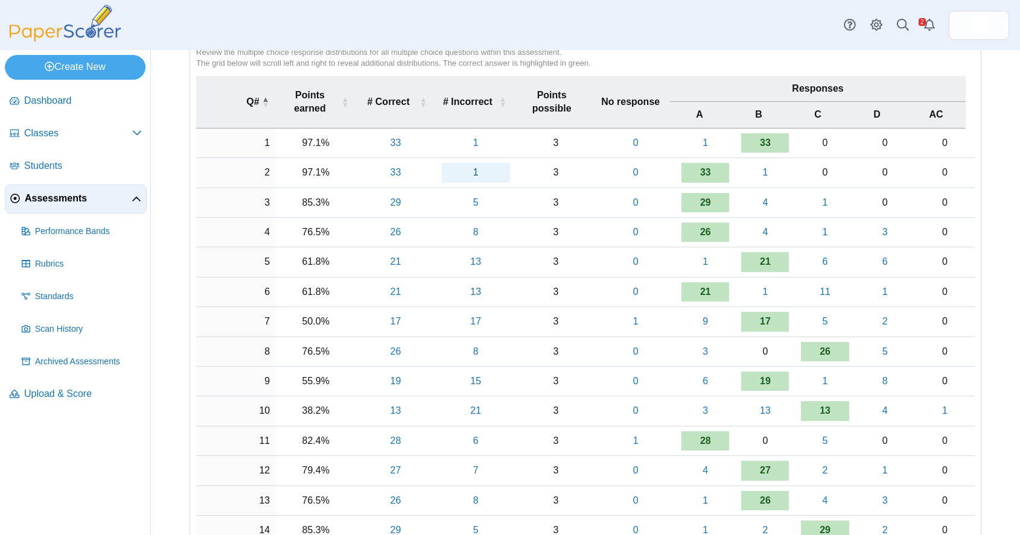
click at [471, 174] on link "1" at bounding box center [476, 172] width 68 height 19
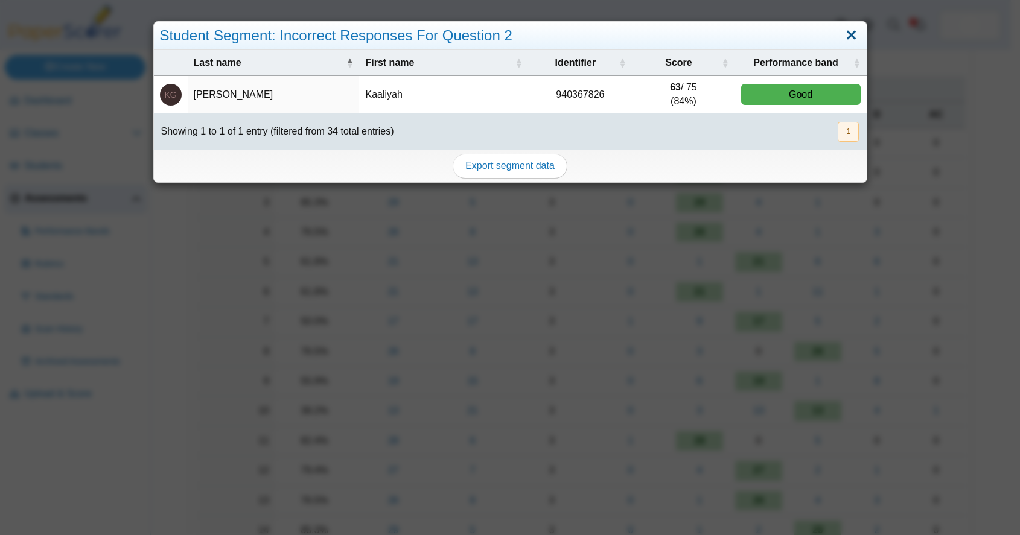
click at [842, 36] on link "Close" at bounding box center [851, 35] width 19 height 21
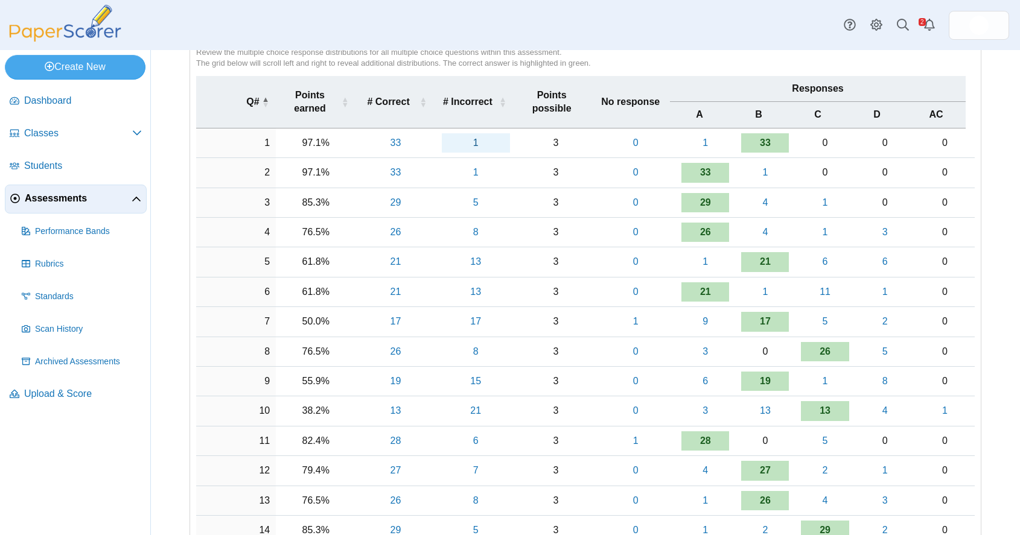
click at [475, 140] on link "1" at bounding box center [476, 142] width 68 height 19
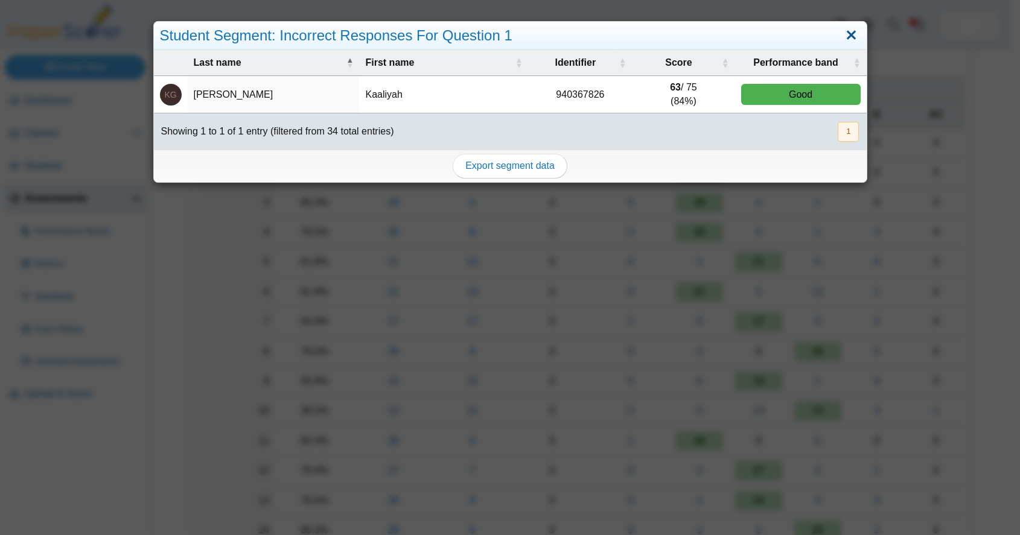
click at [843, 34] on link "Close" at bounding box center [851, 35] width 19 height 21
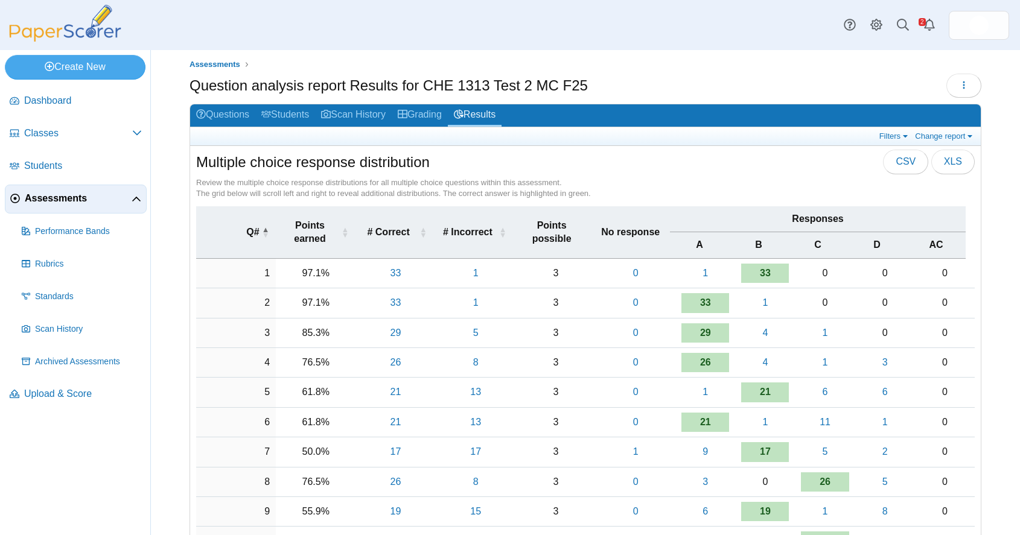
scroll to position [0, 0]
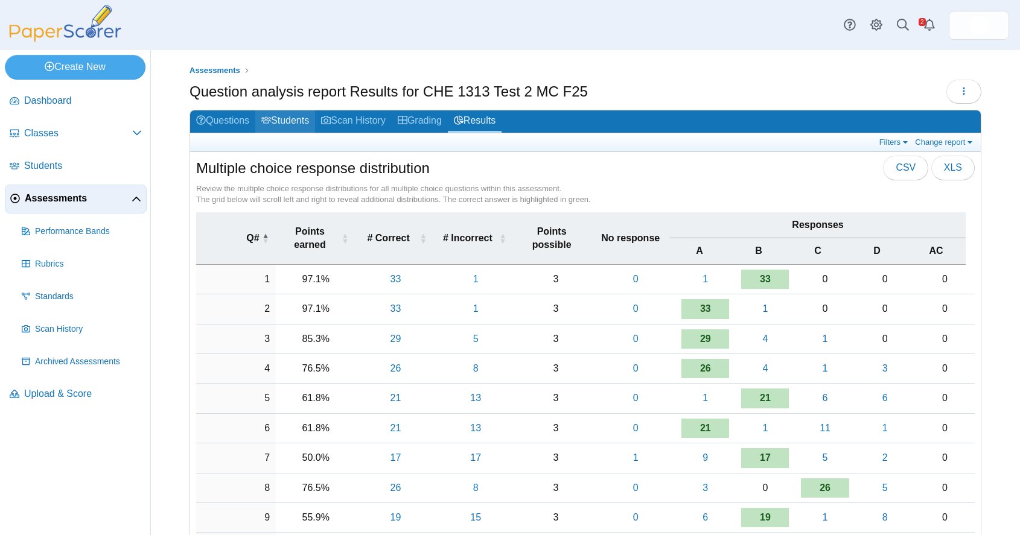
click at [292, 117] on link "Students" at bounding box center [285, 121] width 60 height 22
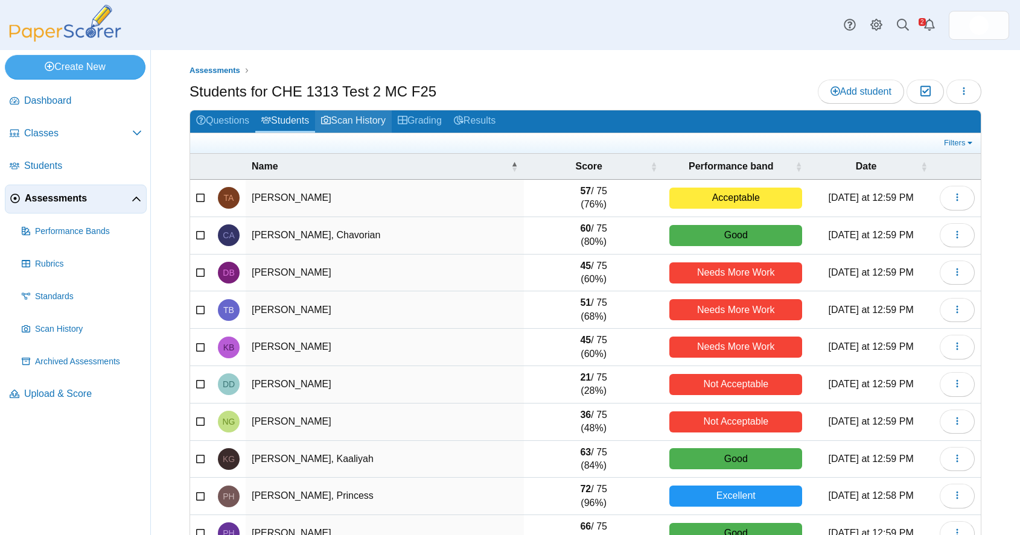
click at [371, 116] on link "Scan History" at bounding box center [353, 121] width 77 height 22
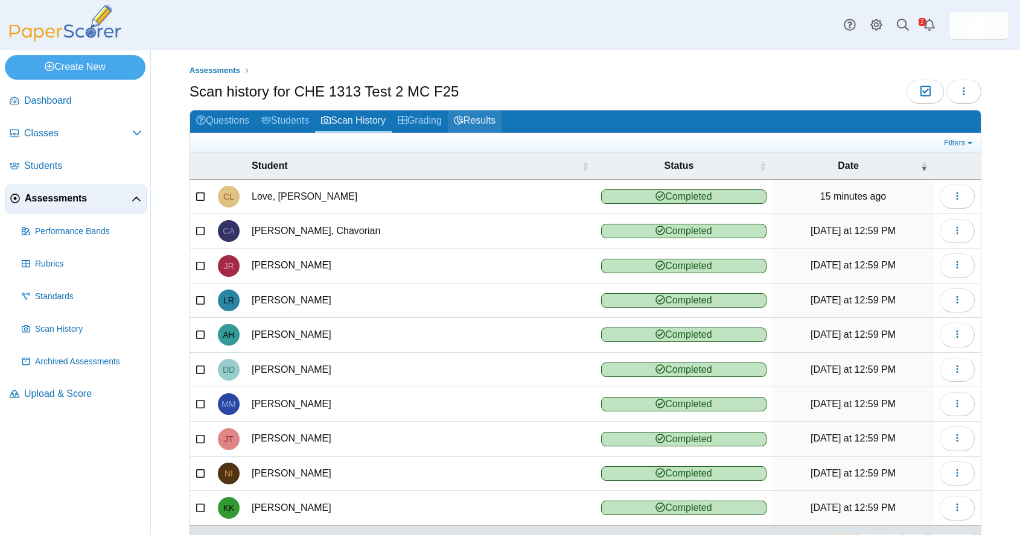
click at [482, 116] on link "Results" at bounding box center [475, 121] width 54 height 22
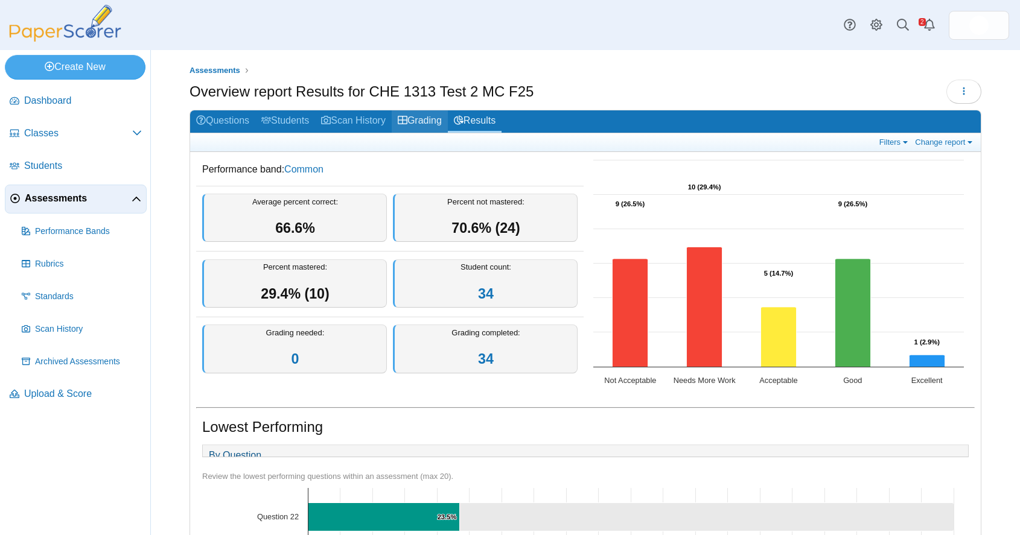
click at [441, 118] on link "Grading" at bounding box center [420, 121] width 56 height 22
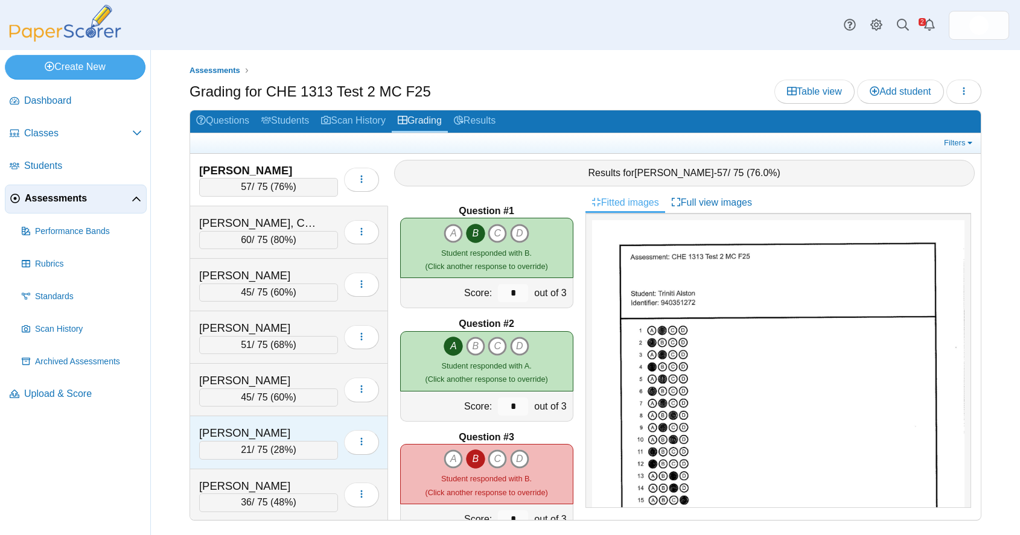
scroll to position [261, 0]
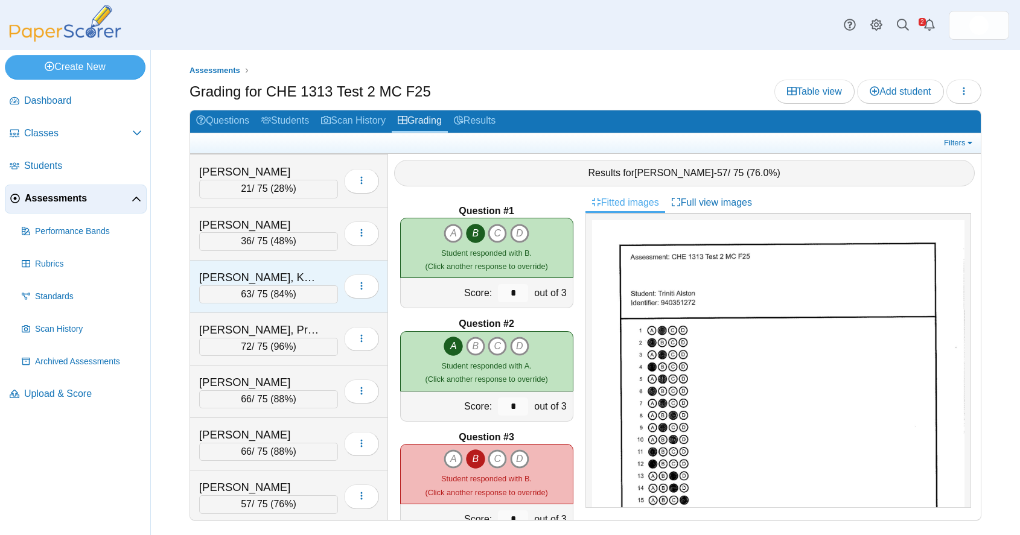
click at [288, 270] on div "[PERSON_NAME], Kaaliyah" at bounding box center [259, 278] width 121 height 16
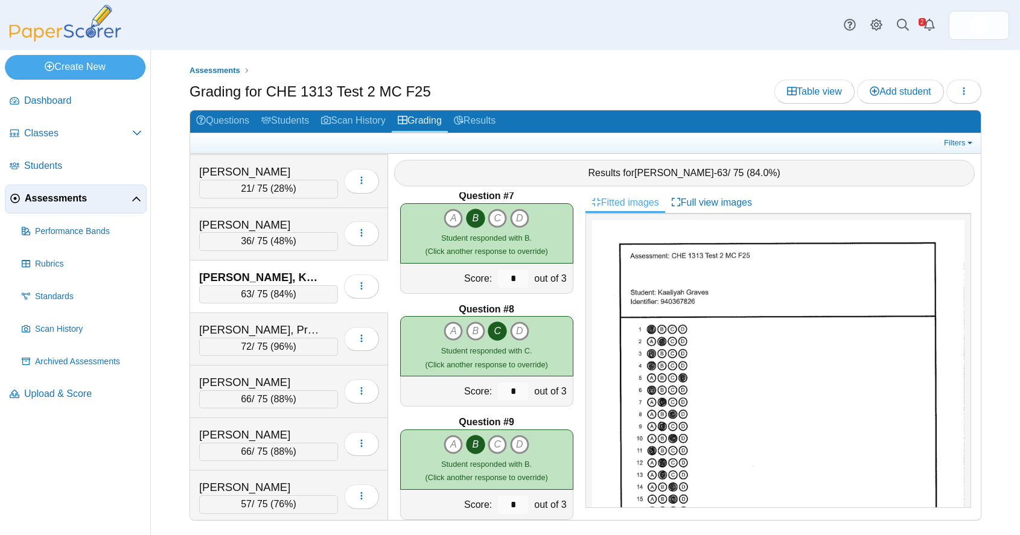
scroll to position [0, 0]
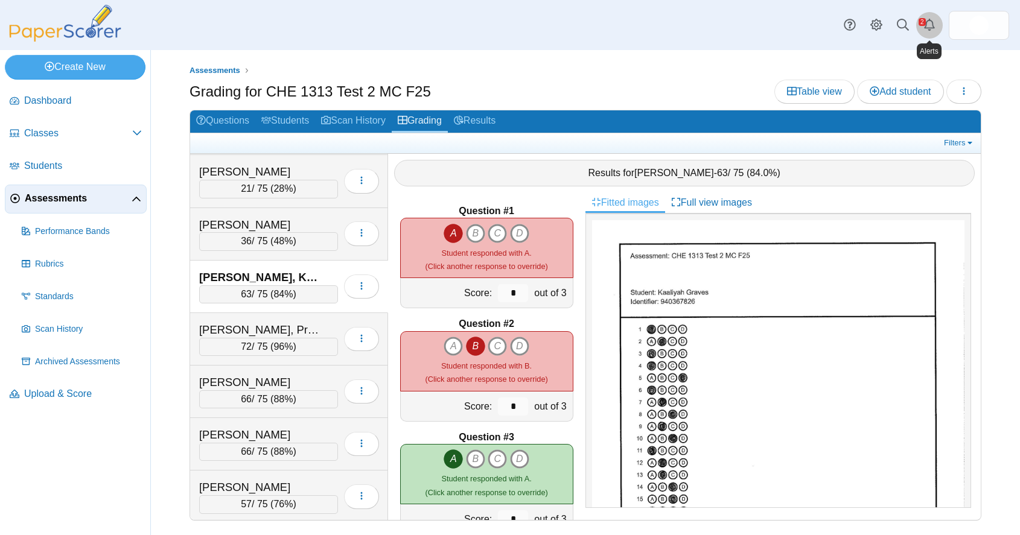
click at [925, 25] on link "Alerts" at bounding box center [929, 25] width 27 height 27
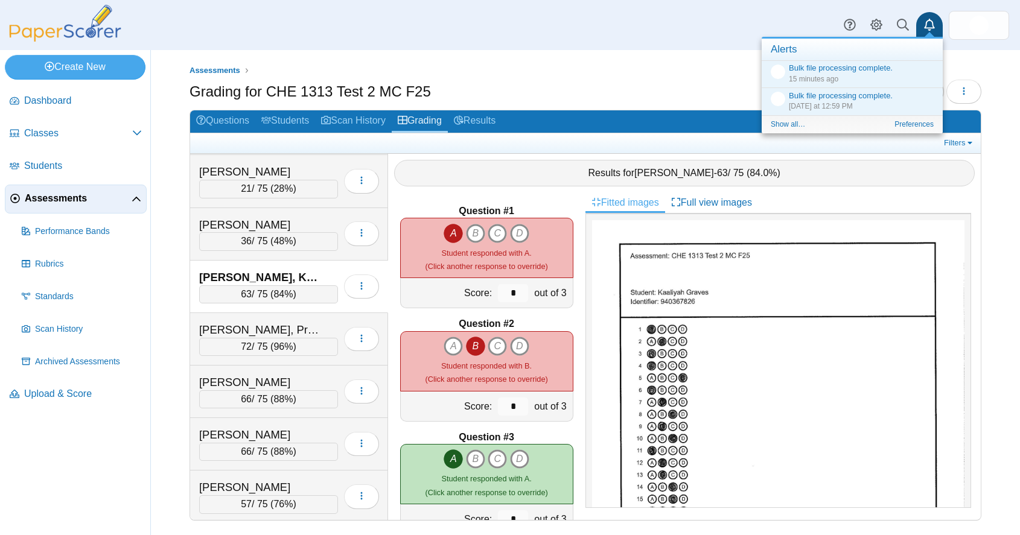
click at [637, 77] on div "Assessments Grading for CHE 1313 Test 2 MC F25 Table view Add student Loading… A" at bounding box center [586, 299] width 792 height 468
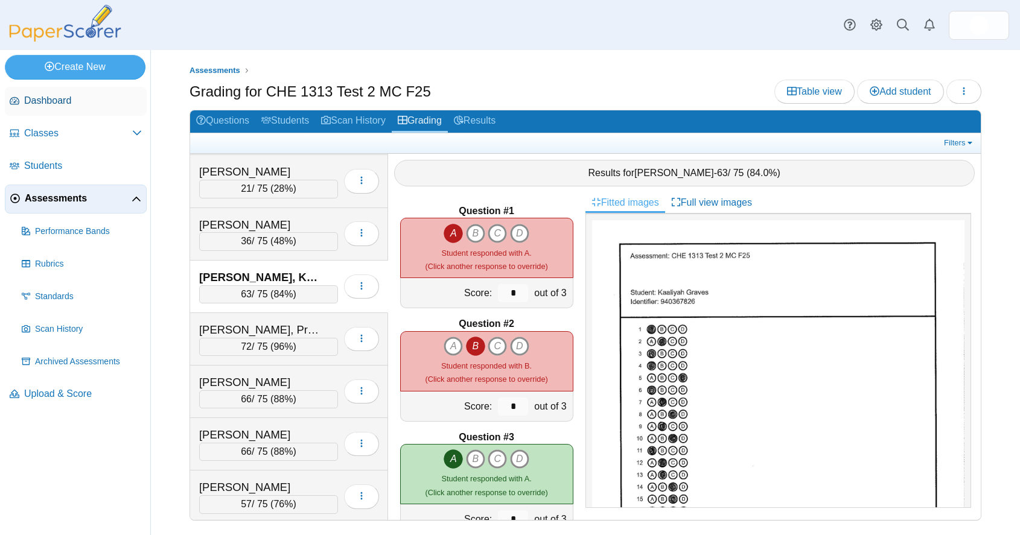
click at [41, 99] on span "Dashboard" at bounding box center [83, 100] width 118 height 13
